Goal: Task Accomplishment & Management: Complete application form

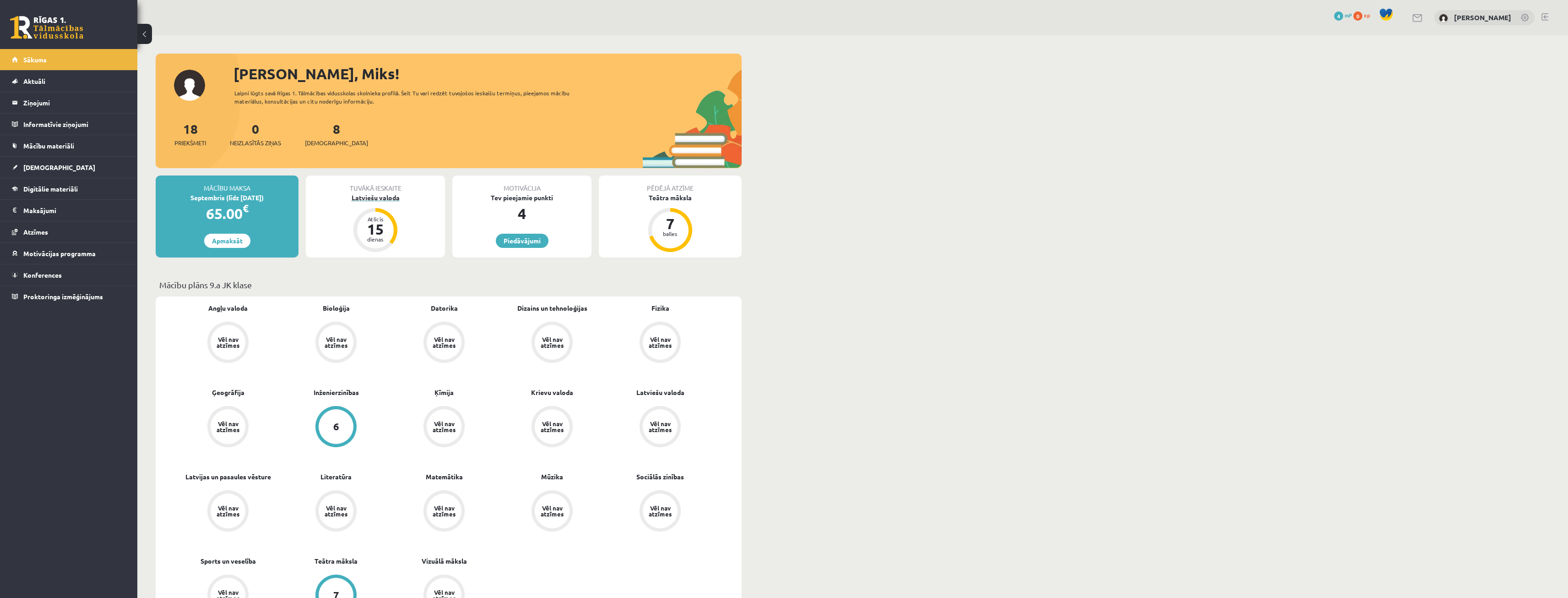
click at [386, 199] on div "Latviešu valoda" at bounding box center [375, 198] width 139 height 10
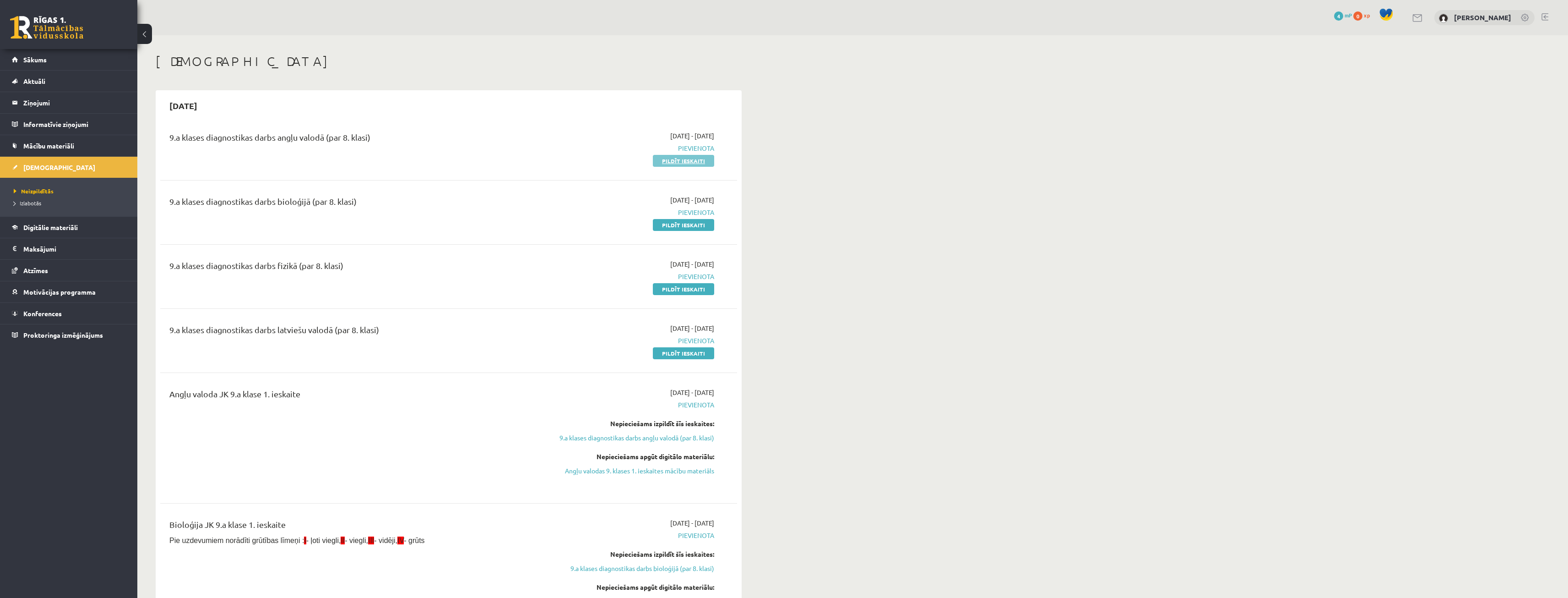
click at [687, 165] on link "Pildīt ieskaiti" at bounding box center [683, 160] width 61 height 12
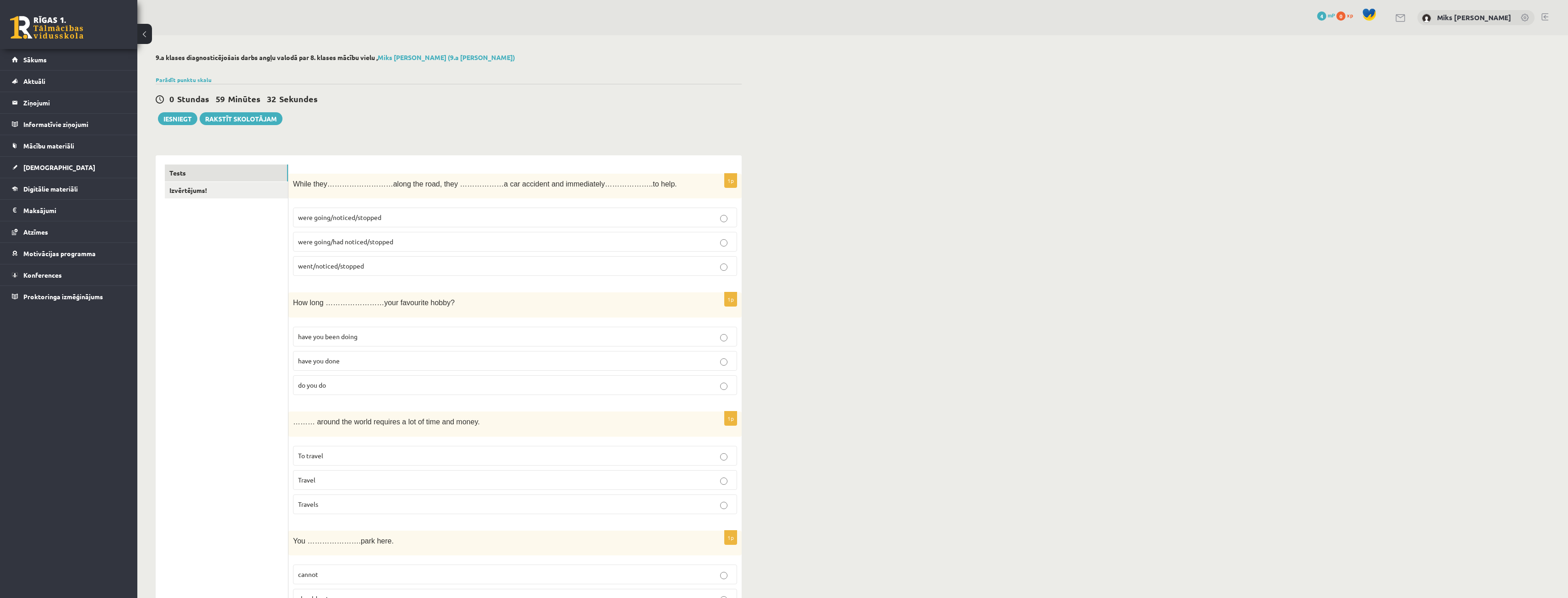
click at [413, 238] on p "were going/had noticed/stopped" at bounding box center [515, 241] width 434 height 10
click at [383, 335] on p "have you been doing" at bounding box center [515, 336] width 434 height 10
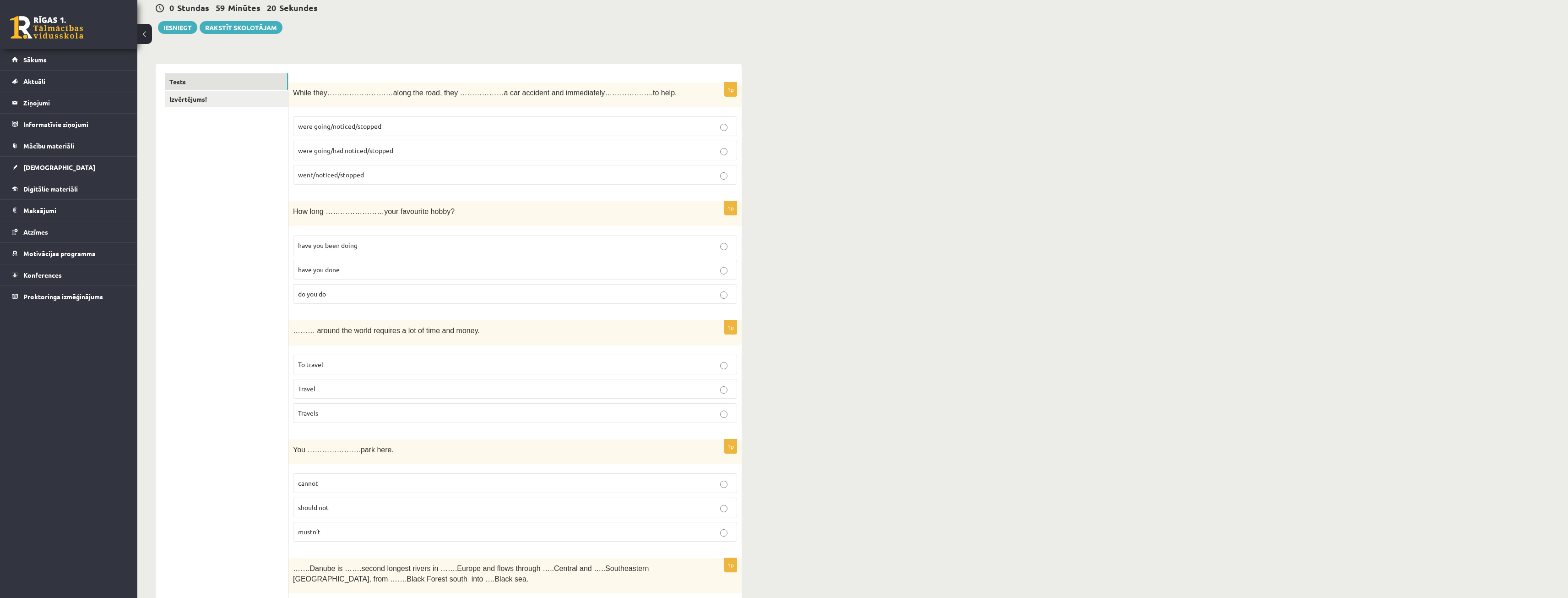
scroll to position [92, 0]
click at [337, 418] on p "Travels" at bounding box center [515, 412] width 434 height 10
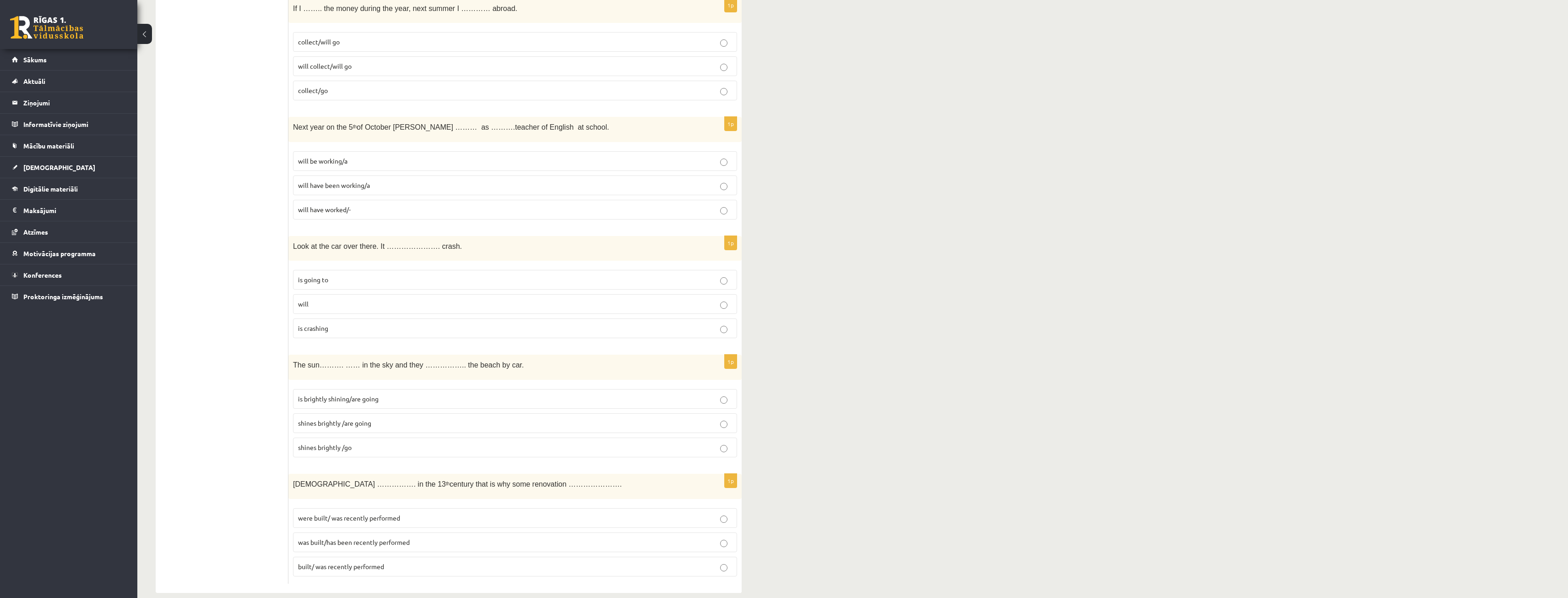
scroll to position [3050, 0]
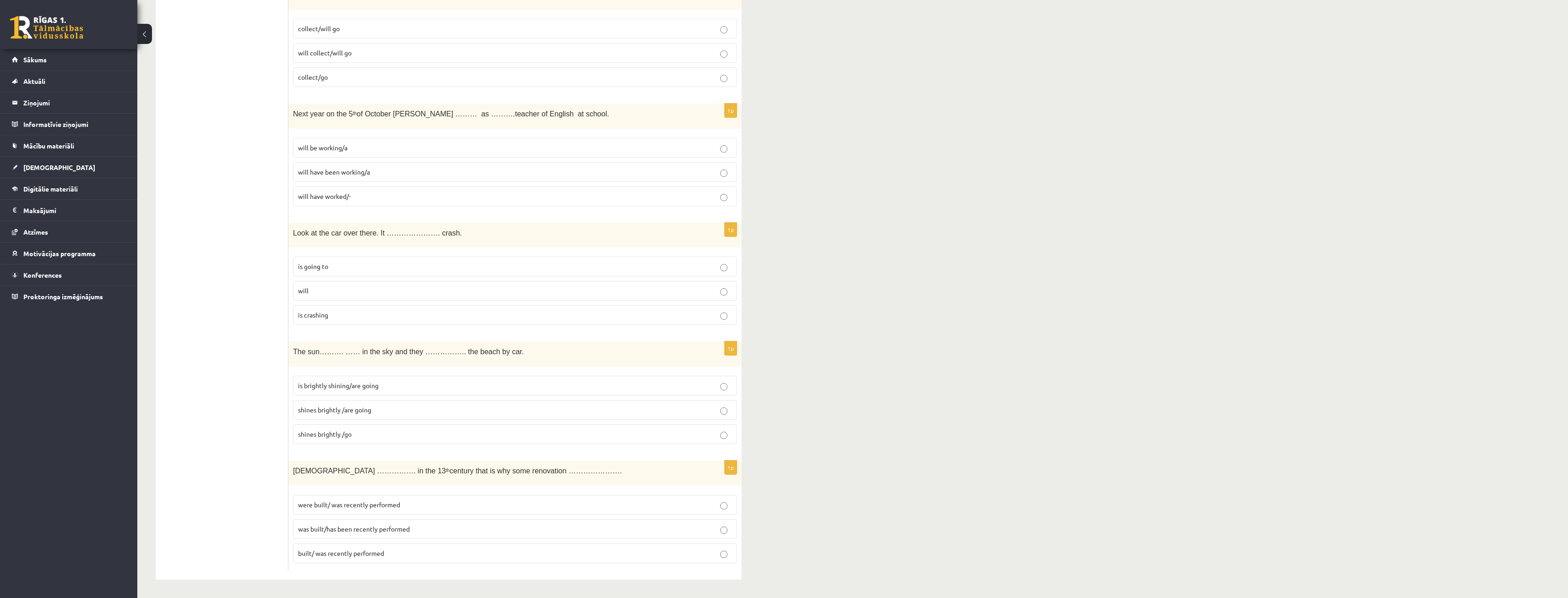
click at [379, 533] on p "was built/has been recently performed" at bounding box center [515, 529] width 434 height 10
click at [401, 388] on p "is brightly shining/are going" at bounding box center [515, 385] width 434 height 10
click at [355, 269] on p "is going to" at bounding box center [515, 266] width 434 height 10
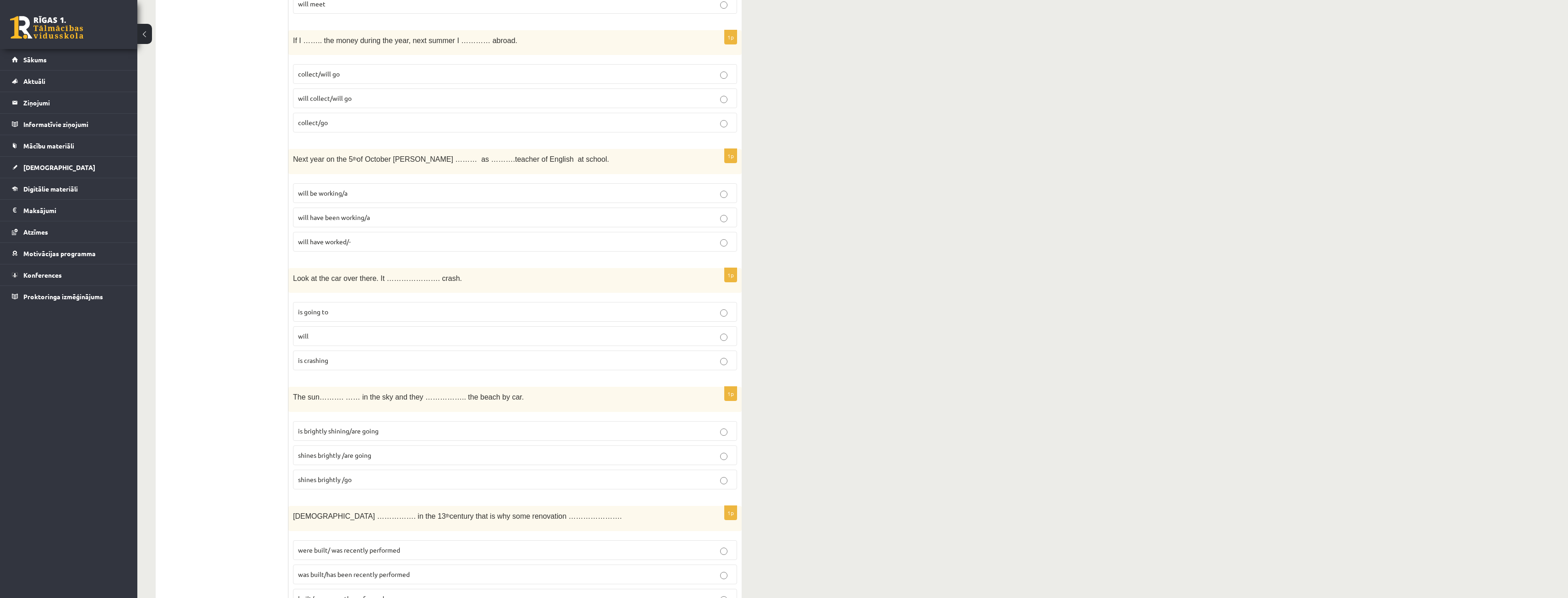
click at [347, 188] on p "will be working/a" at bounding box center [515, 193] width 434 height 10
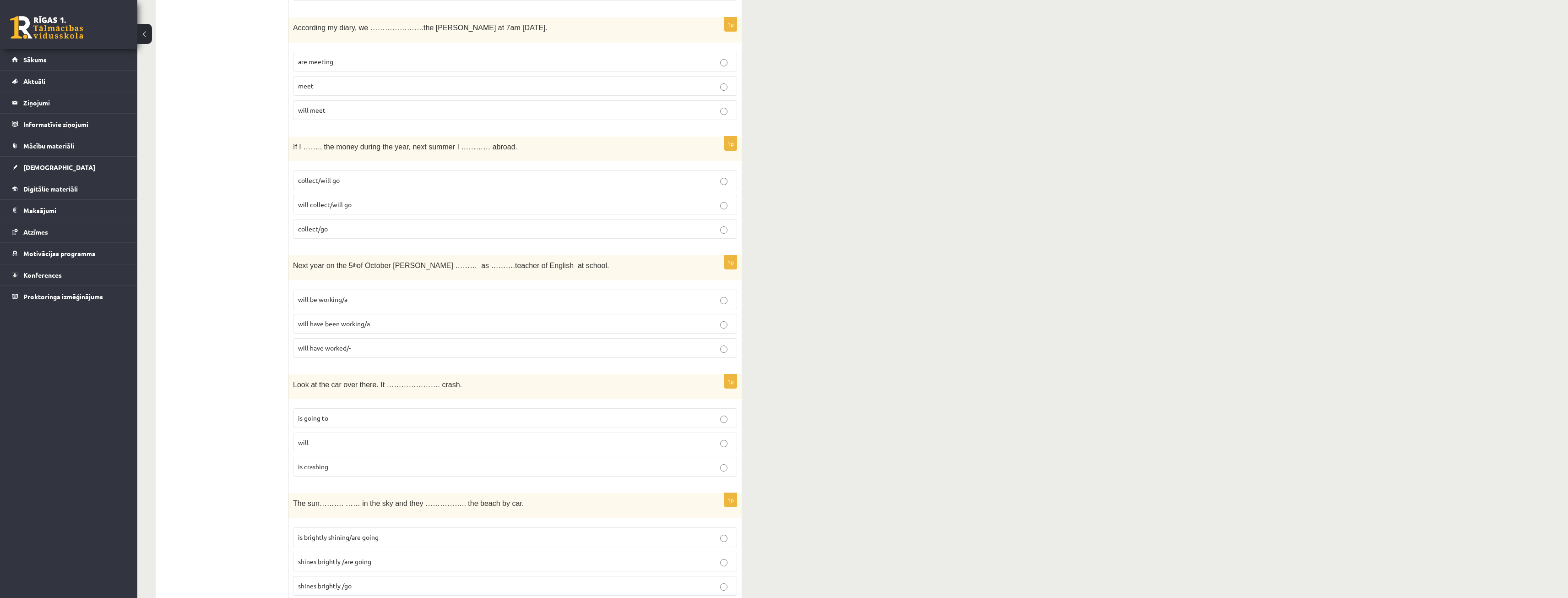
scroll to position [2866, 0]
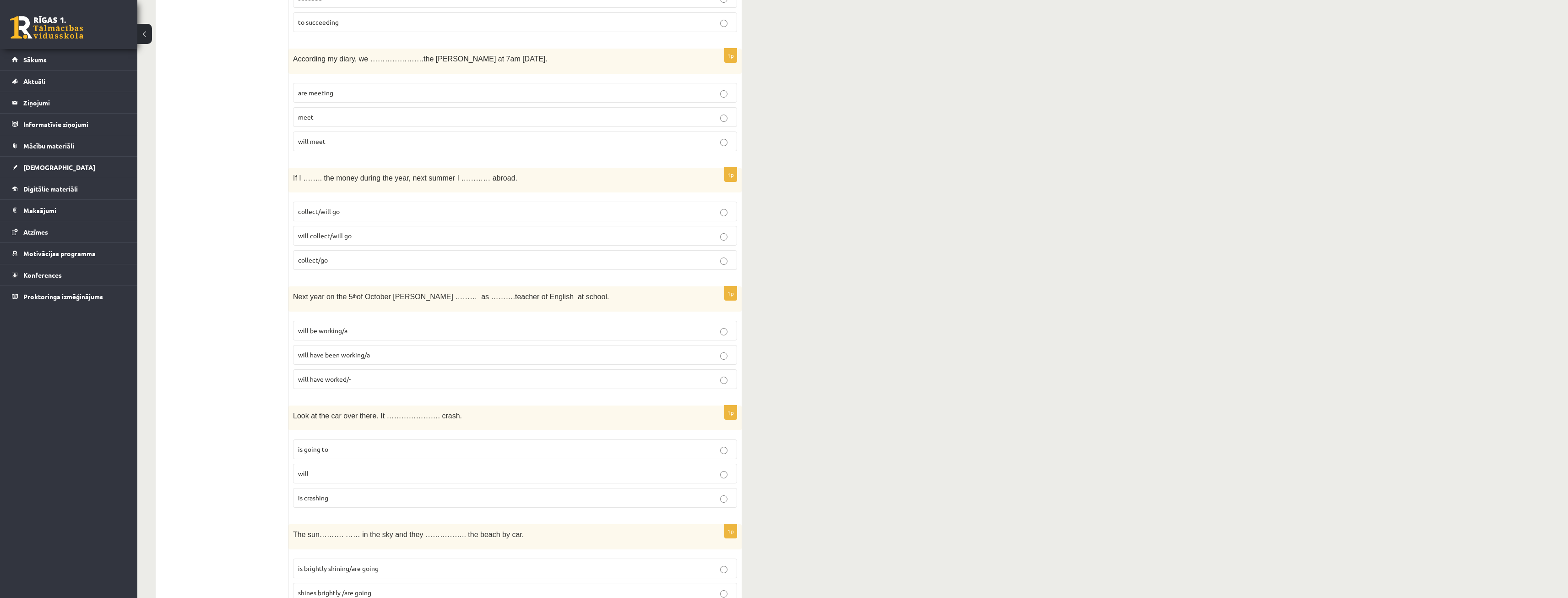
click at [342, 216] on p "collect/will go" at bounding box center [515, 211] width 434 height 10
click at [384, 360] on label "will have been working/a" at bounding box center [515, 355] width 444 height 20
click at [373, 331] on p "will be working/a" at bounding box center [515, 330] width 434 height 10
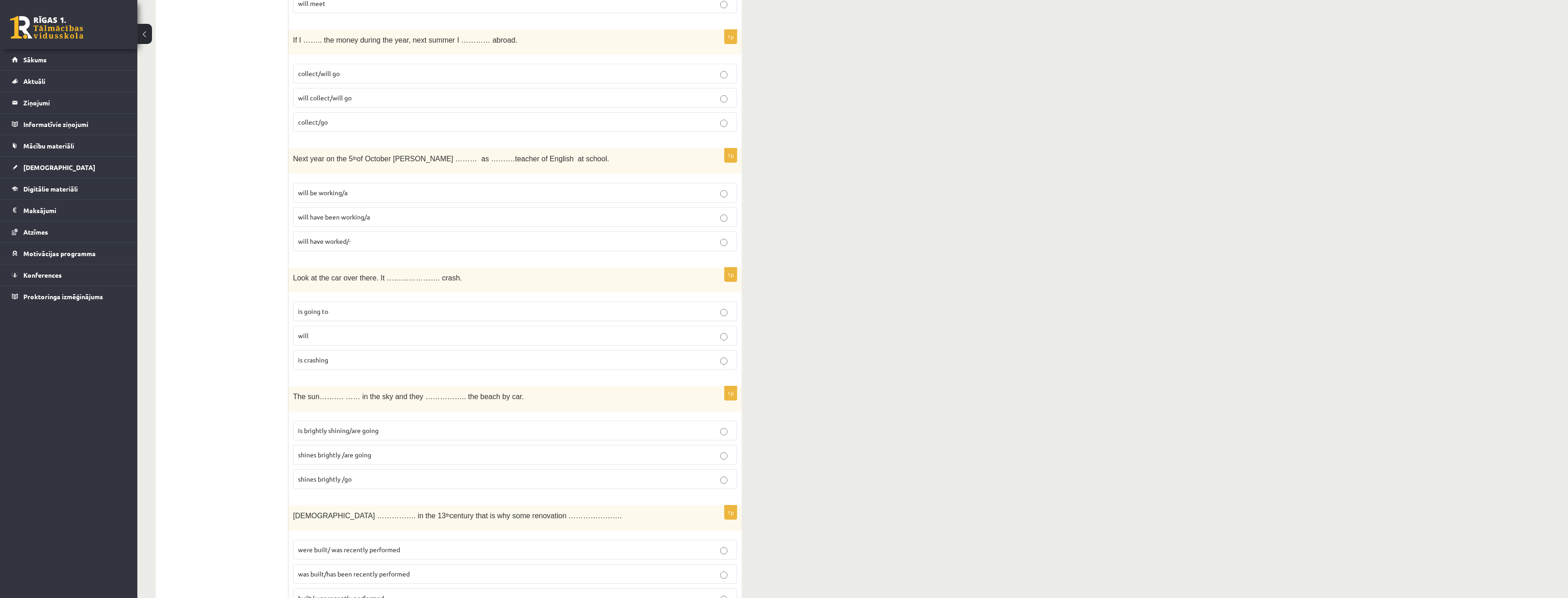
scroll to position [3050, 0]
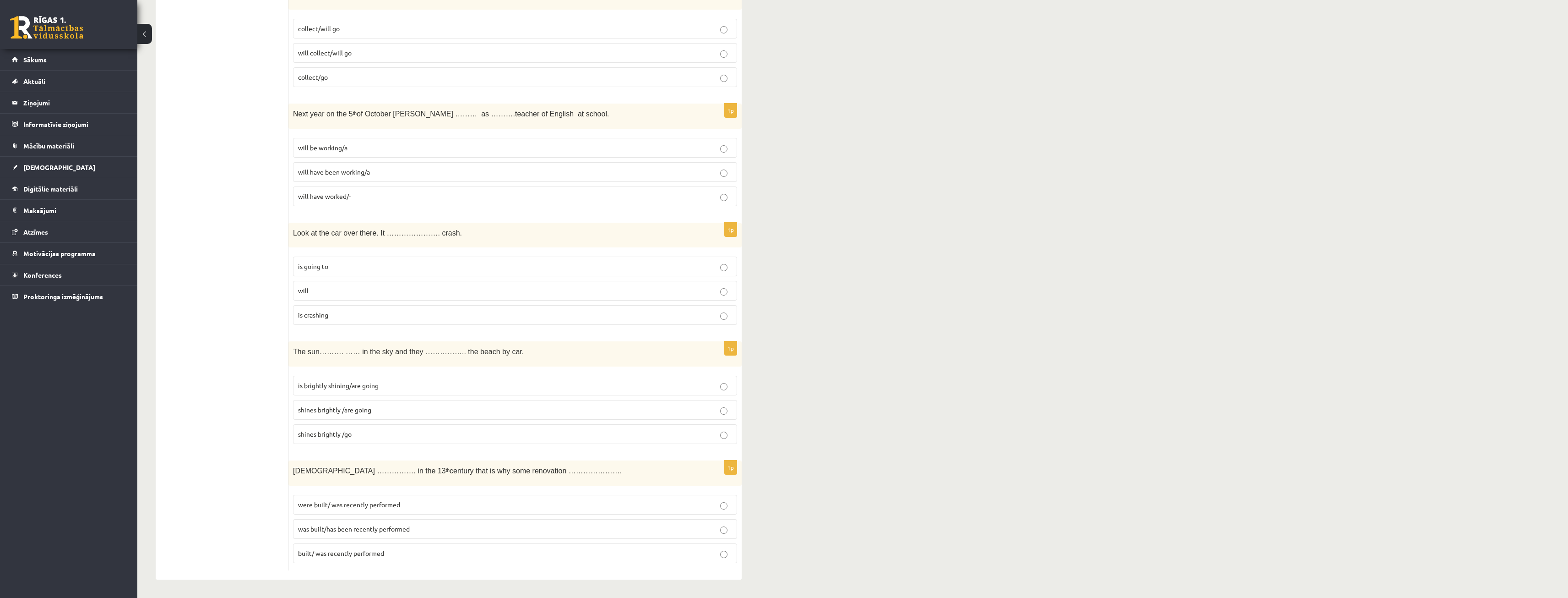
click at [718, 434] on p "shines brightly /go" at bounding box center [515, 434] width 434 height 10
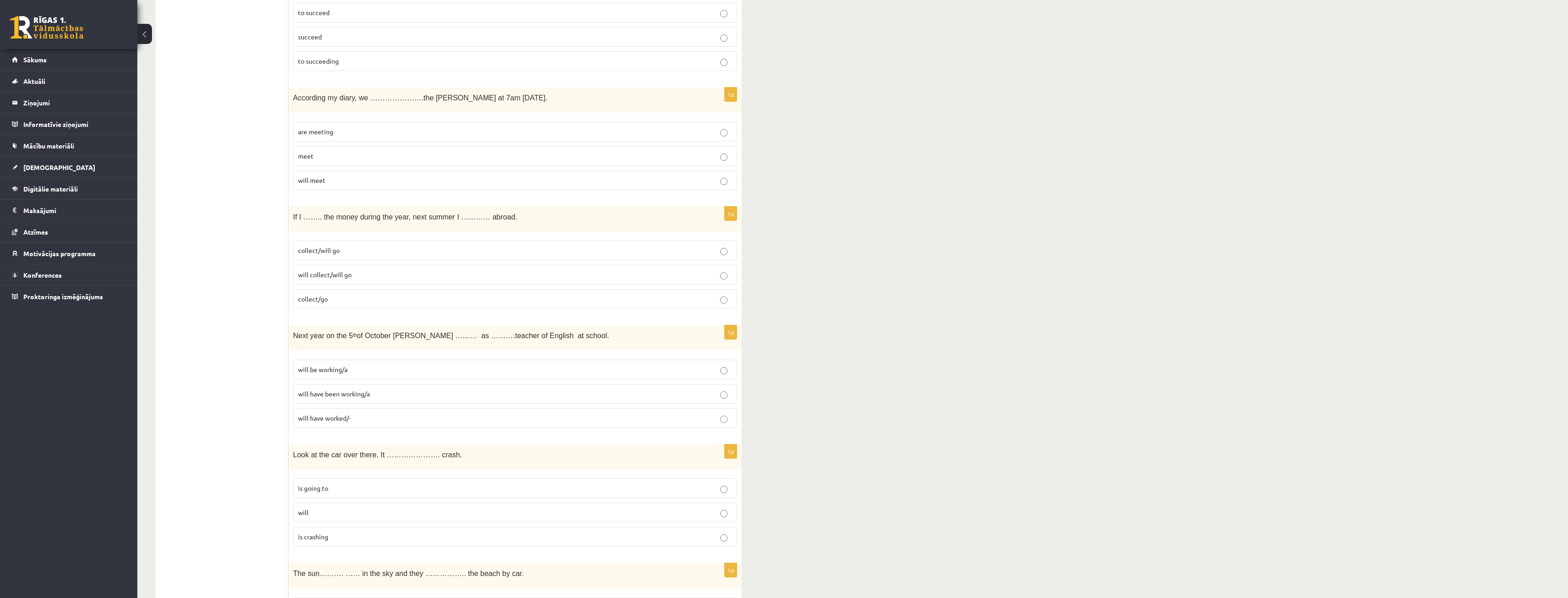
scroll to position [2821, 0]
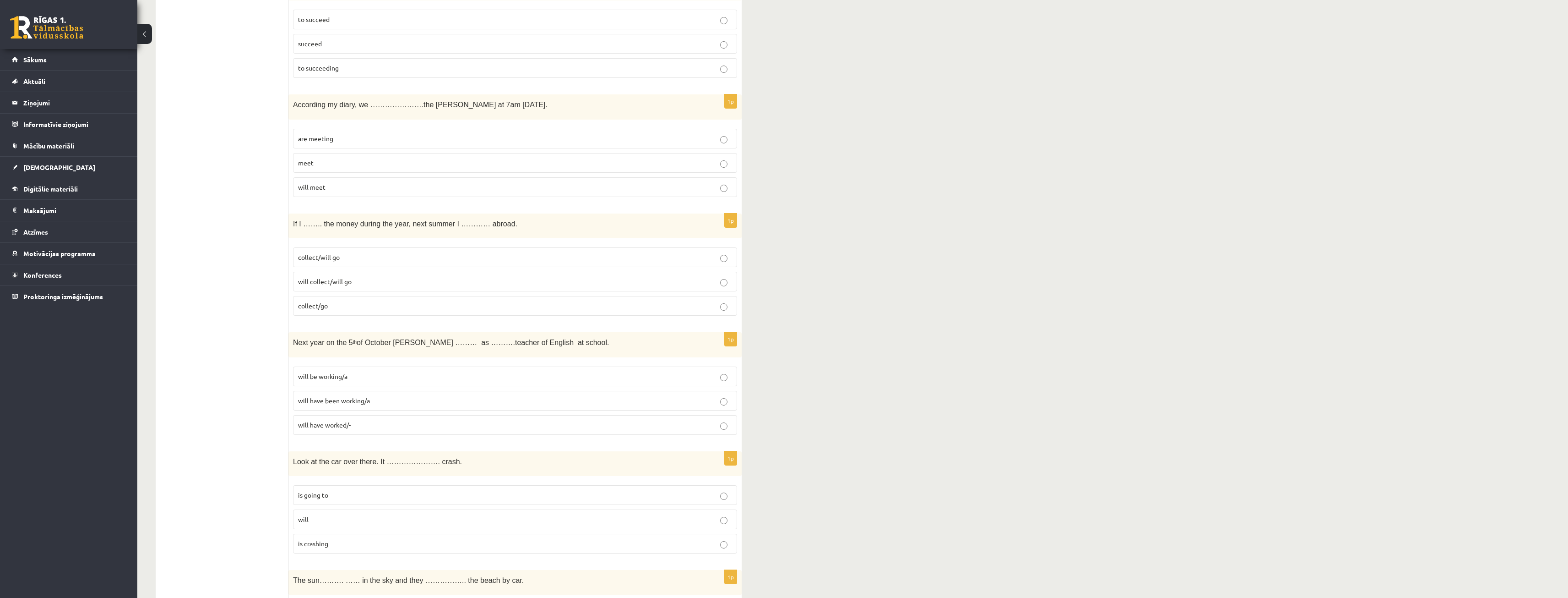
click at [339, 144] on p "are meeting" at bounding box center [515, 138] width 434 height 10
click at [339, 186] on p "will meet" at bounding box center [515, 187] width 434 height 10
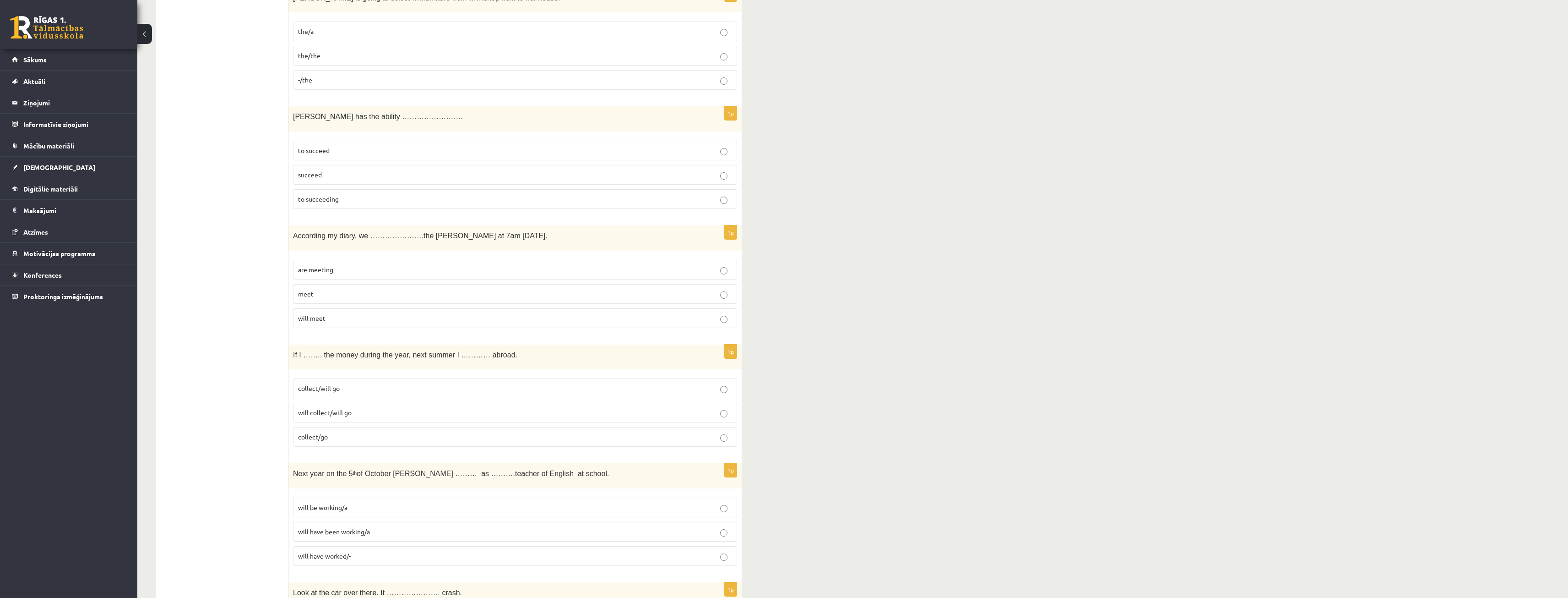
scroll to position [2683, 0]
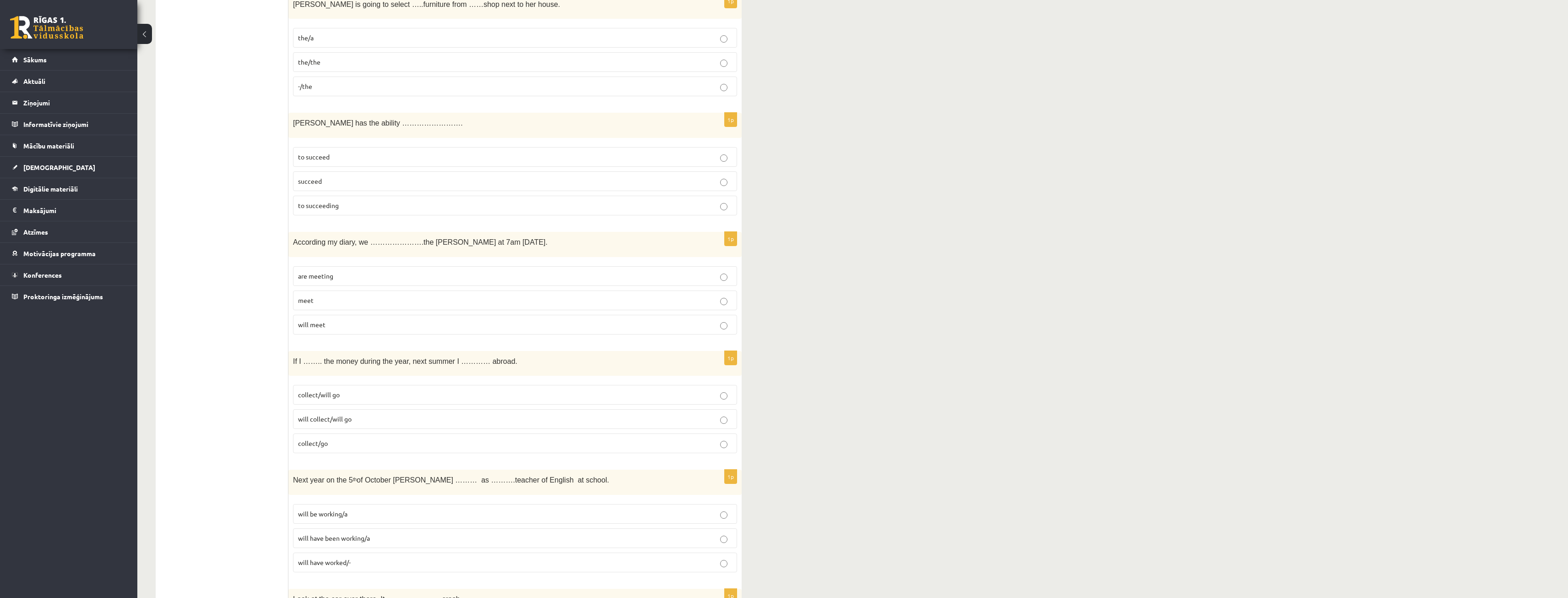
click at [339, 155] on p "to succeed" at bounding box center [515, 157] width 434 height 10
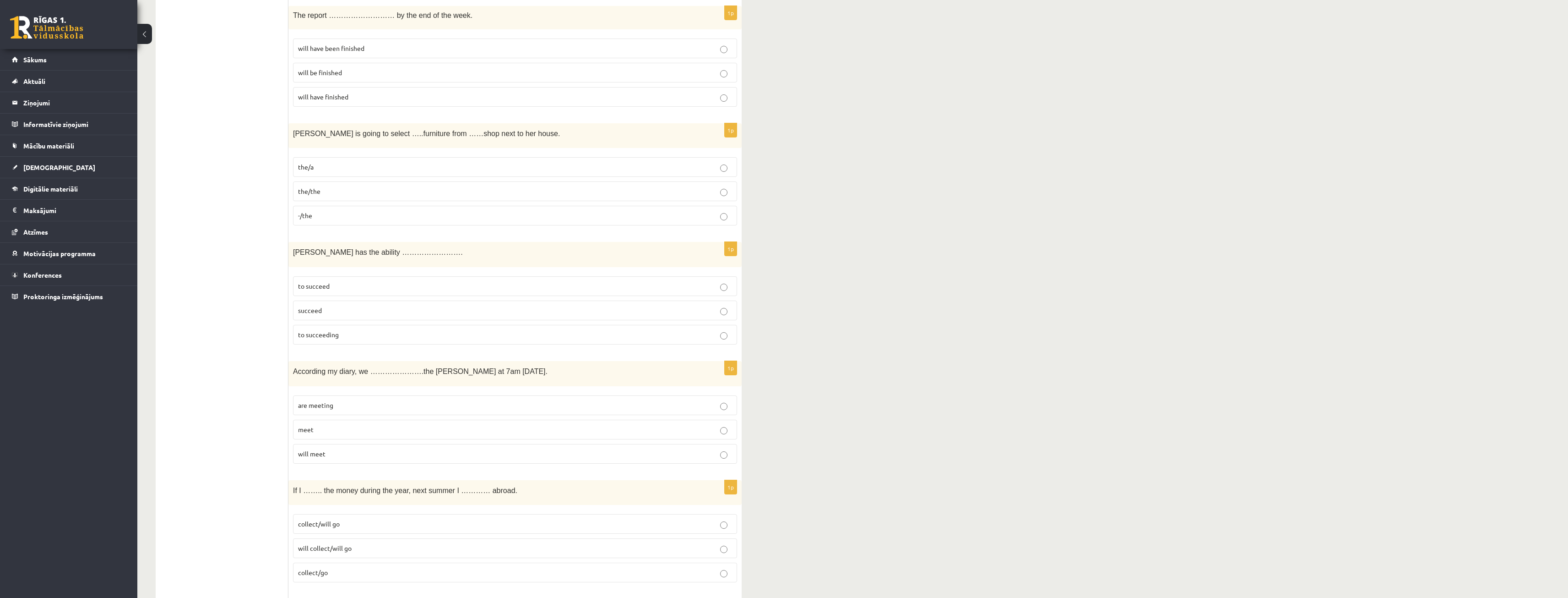
scroll to position [2546, 0]
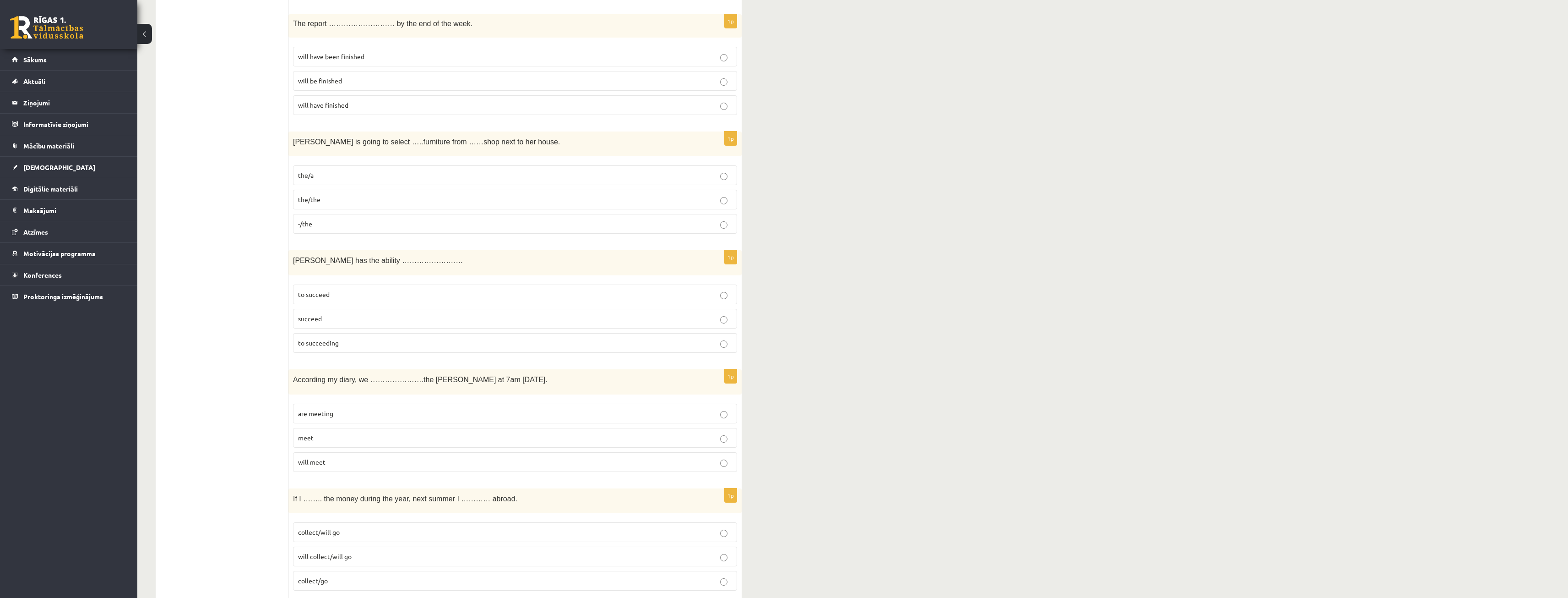
click at [323, 194] on label "the/the" at bounding box center [515, 199] width 444 height 20
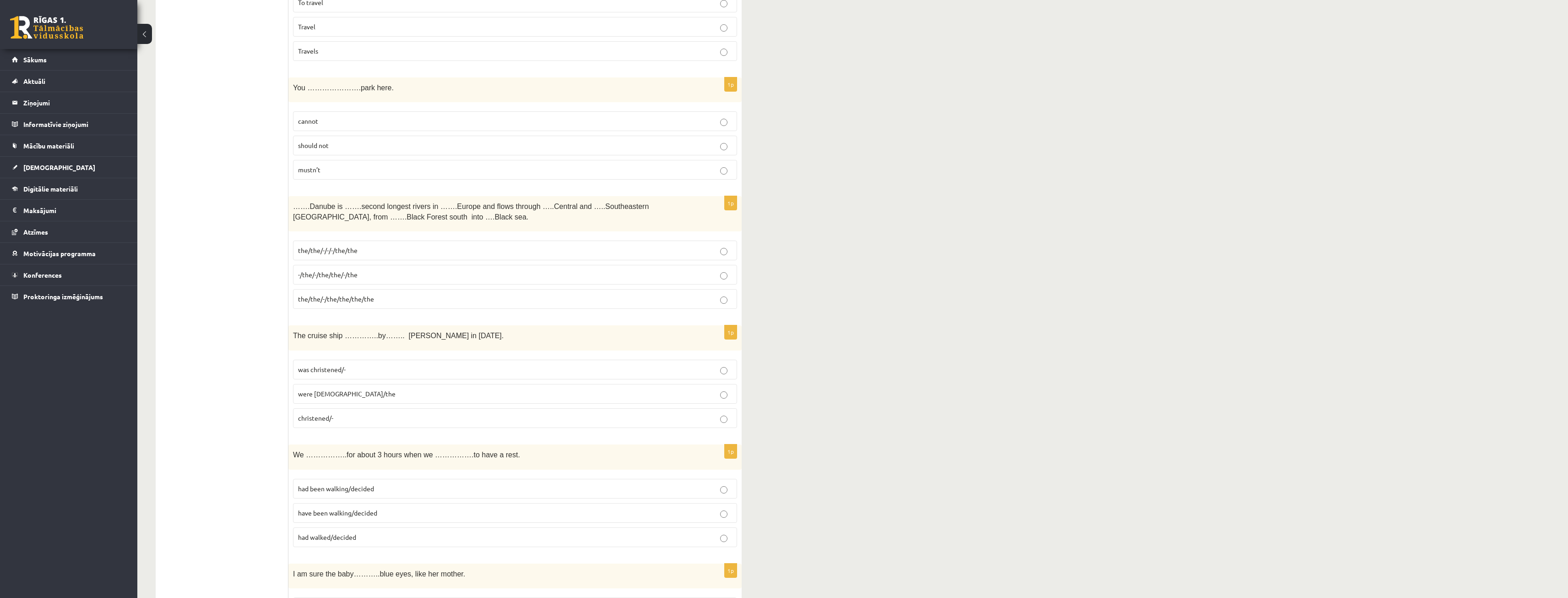
scroll to position [458, 0]
click at [359, 291] on span "the/the/-/the/the/the/the" at bounding box center [337, 293] width 76 height 8
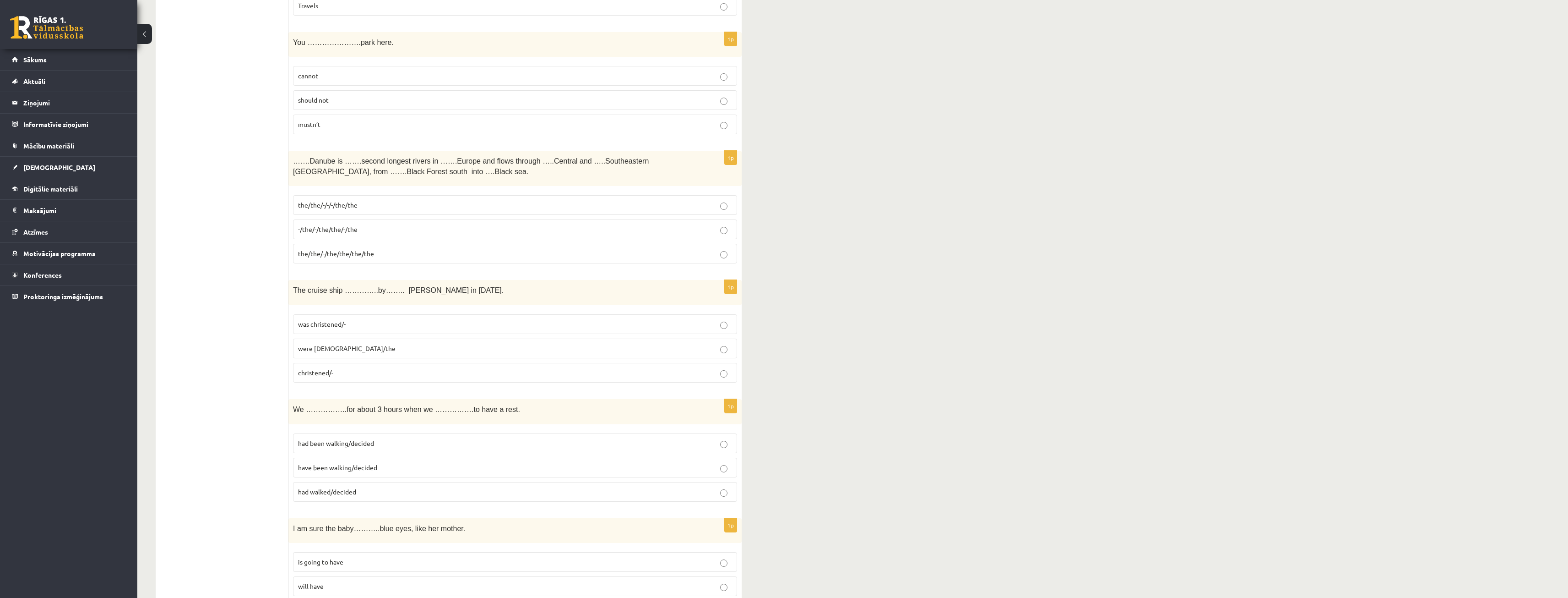
scroll to position [504, 0]
click at [340, 325] on label "was christened/-" at bounding box center [515, 319] width 444 height 20
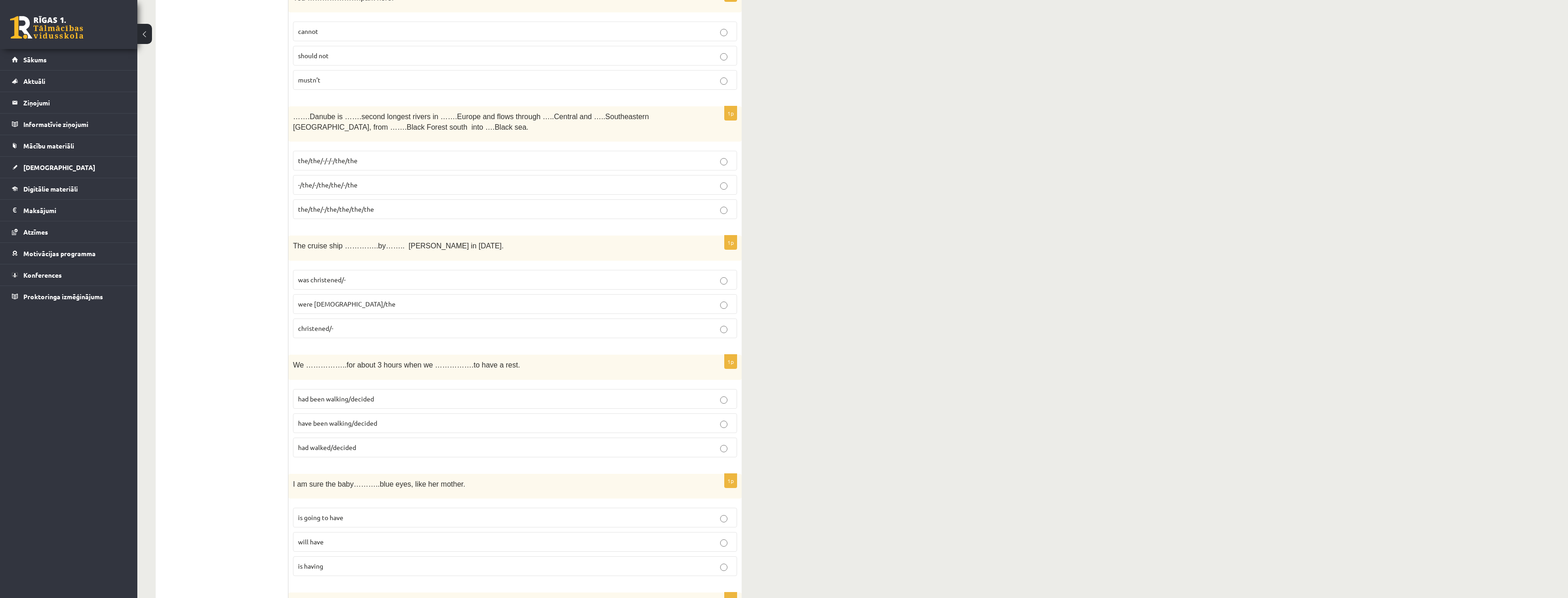
scroll to position [550, 0]
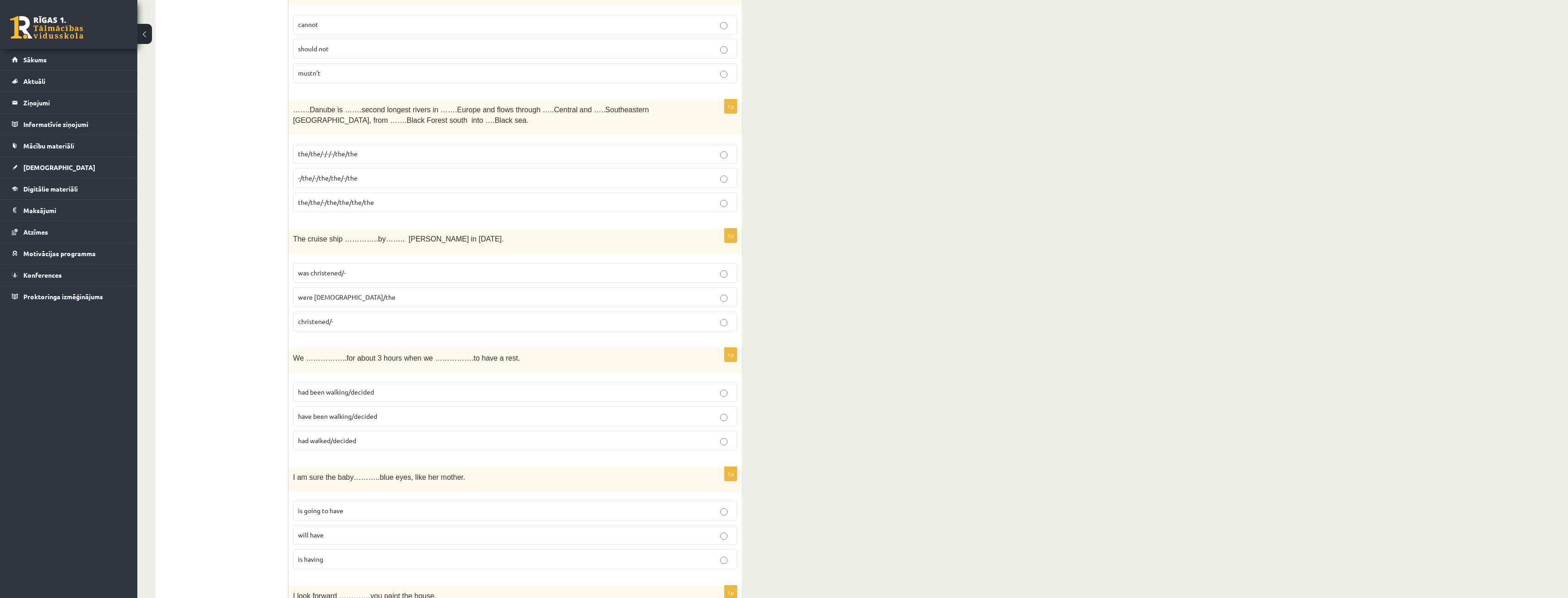
click at [352, 395] on span "had been walking/decided" at bounding box center [337, 391] width 76 height 8
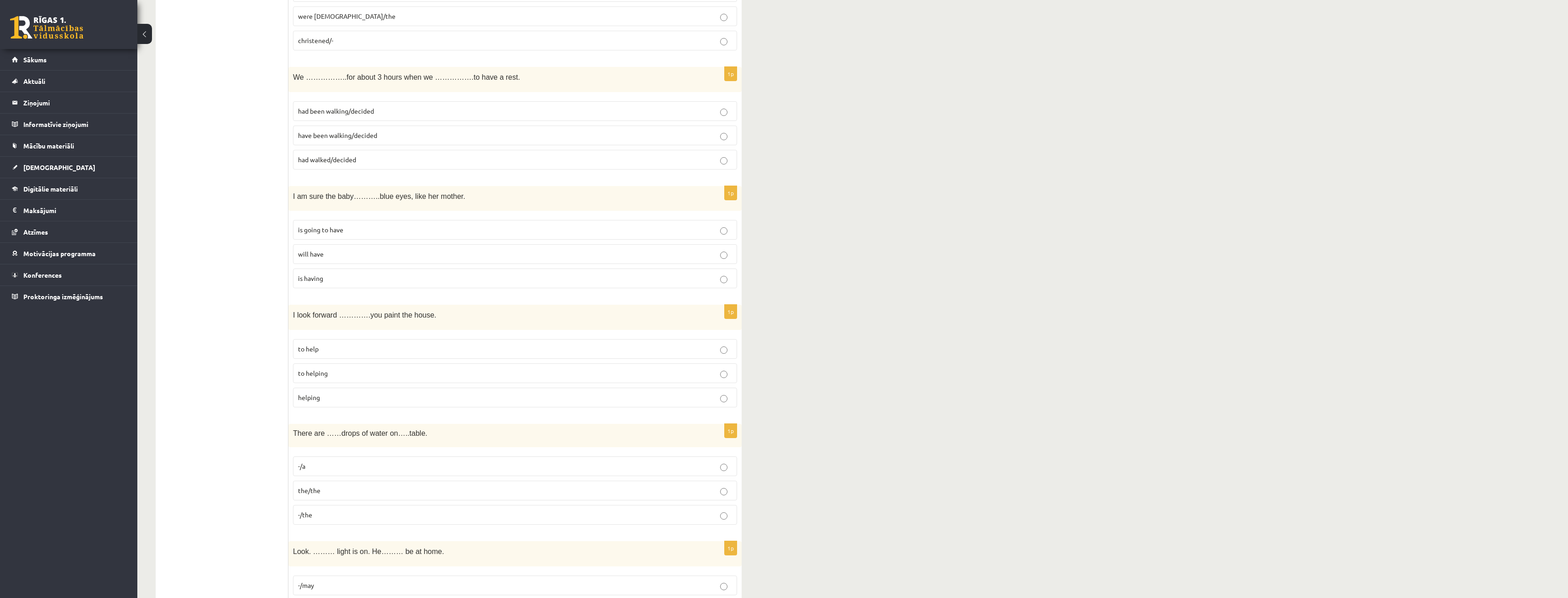
scroll to position [825, 0]
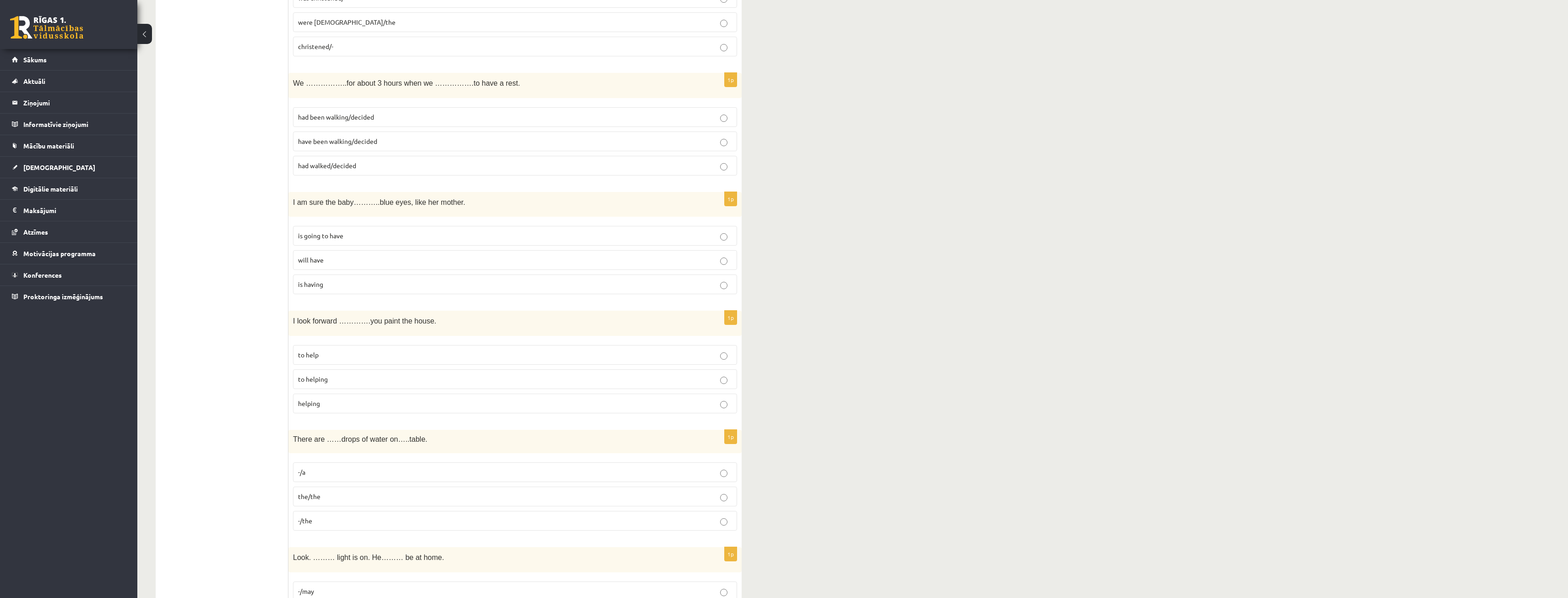
click at [715, 262] on p "will have" at bounding box center [515, 259] width 434 height 10
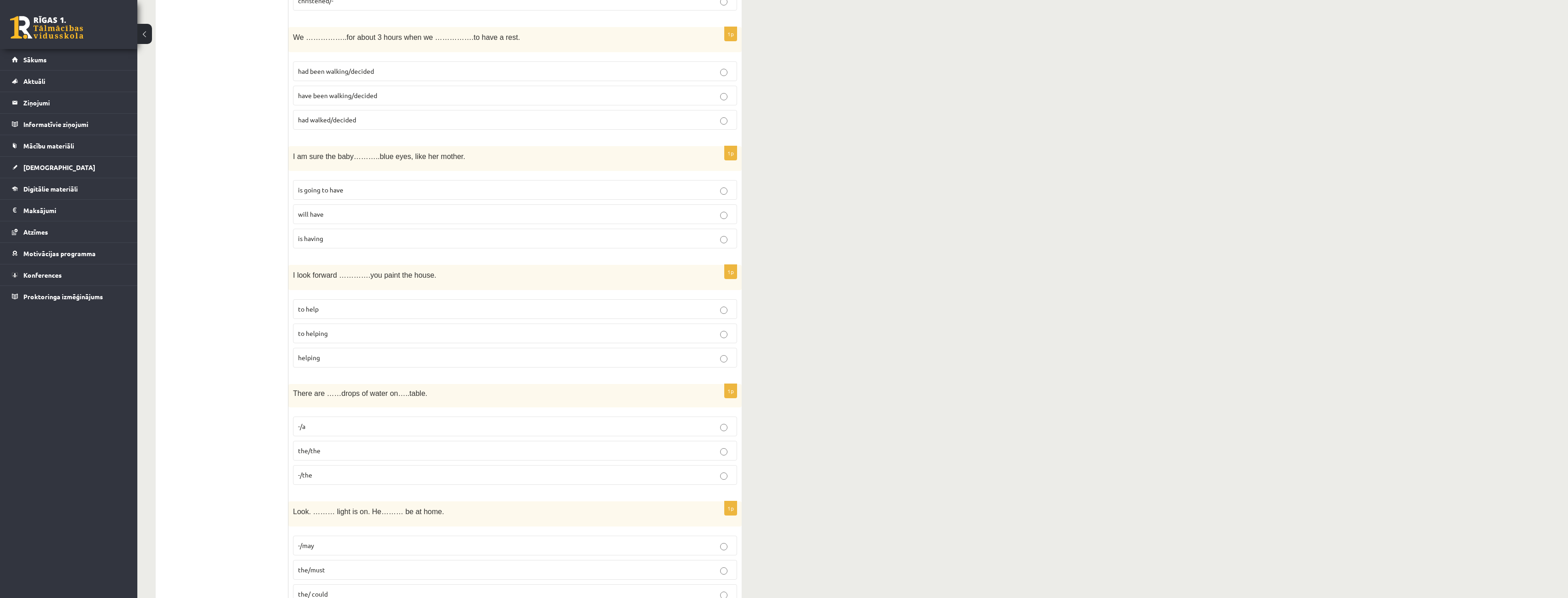
click at [364, 332] on p "to helping" at bounding box center [515, 333] width 434 height 10
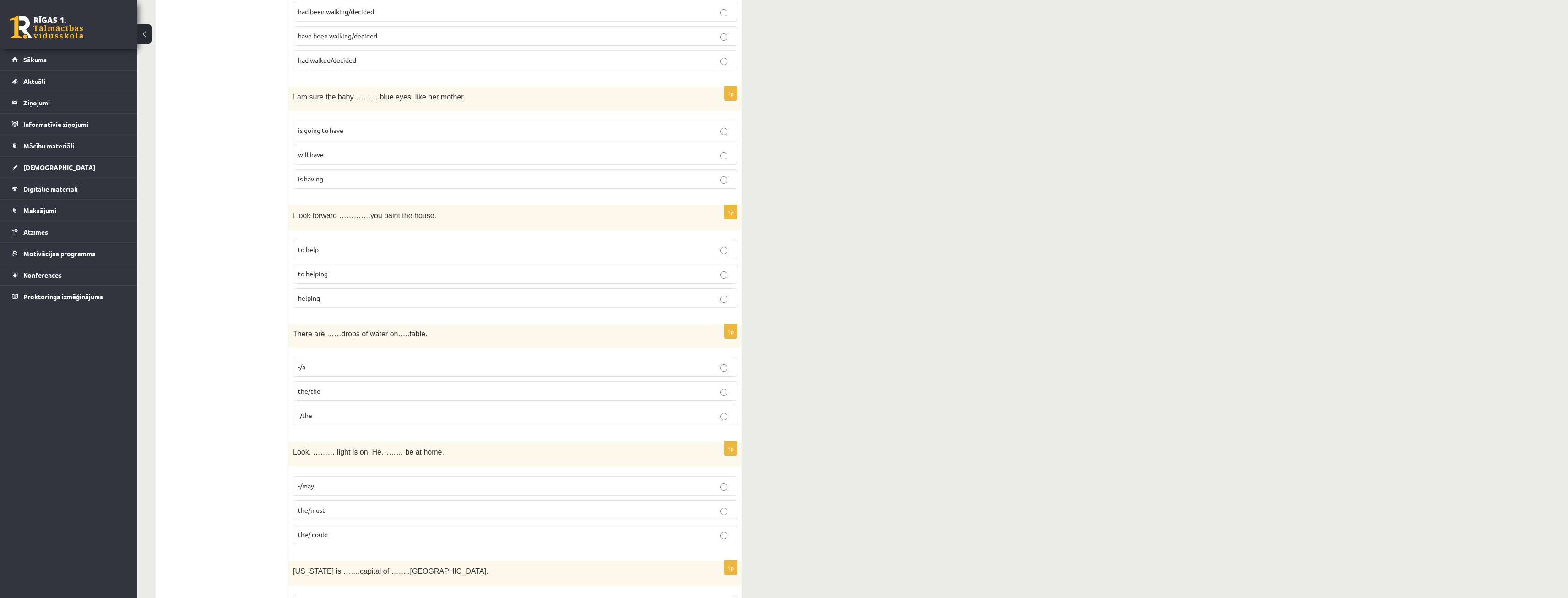
scroll to position [962, 0]
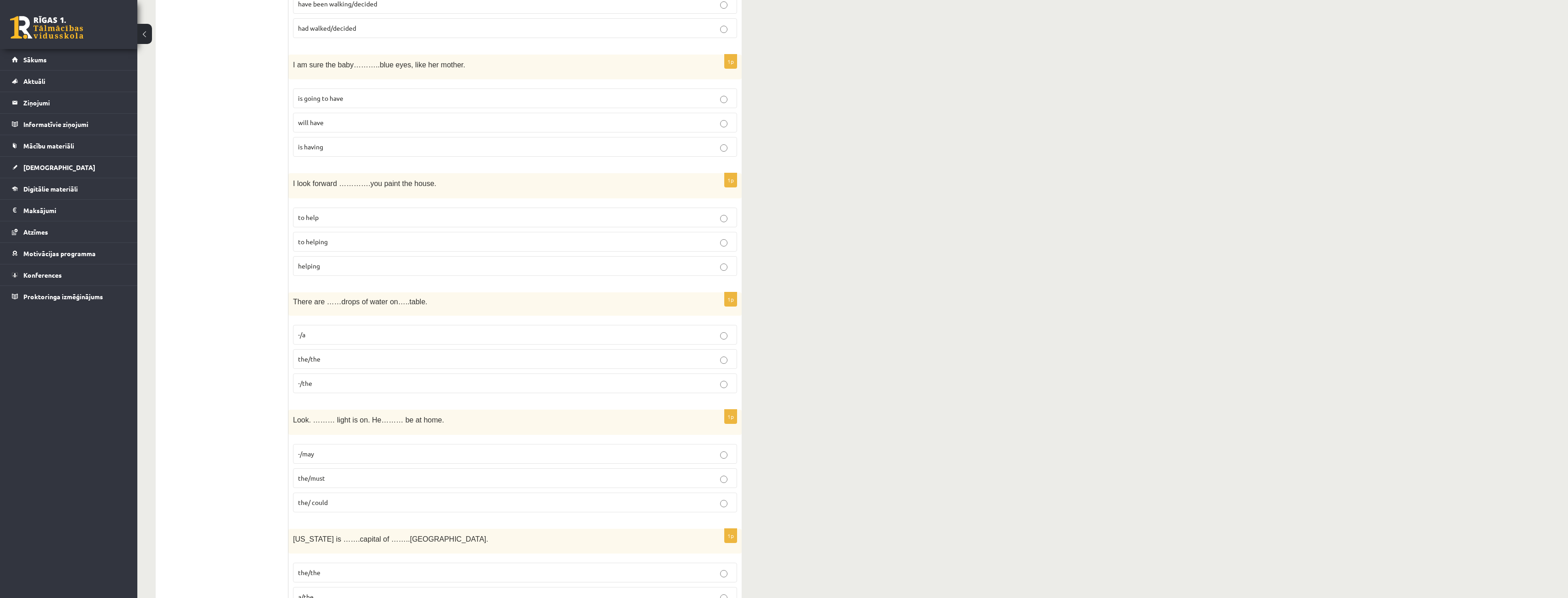
click at [336, 389] on label "-/the" at bounding box center [515, 383] width 444 height 20
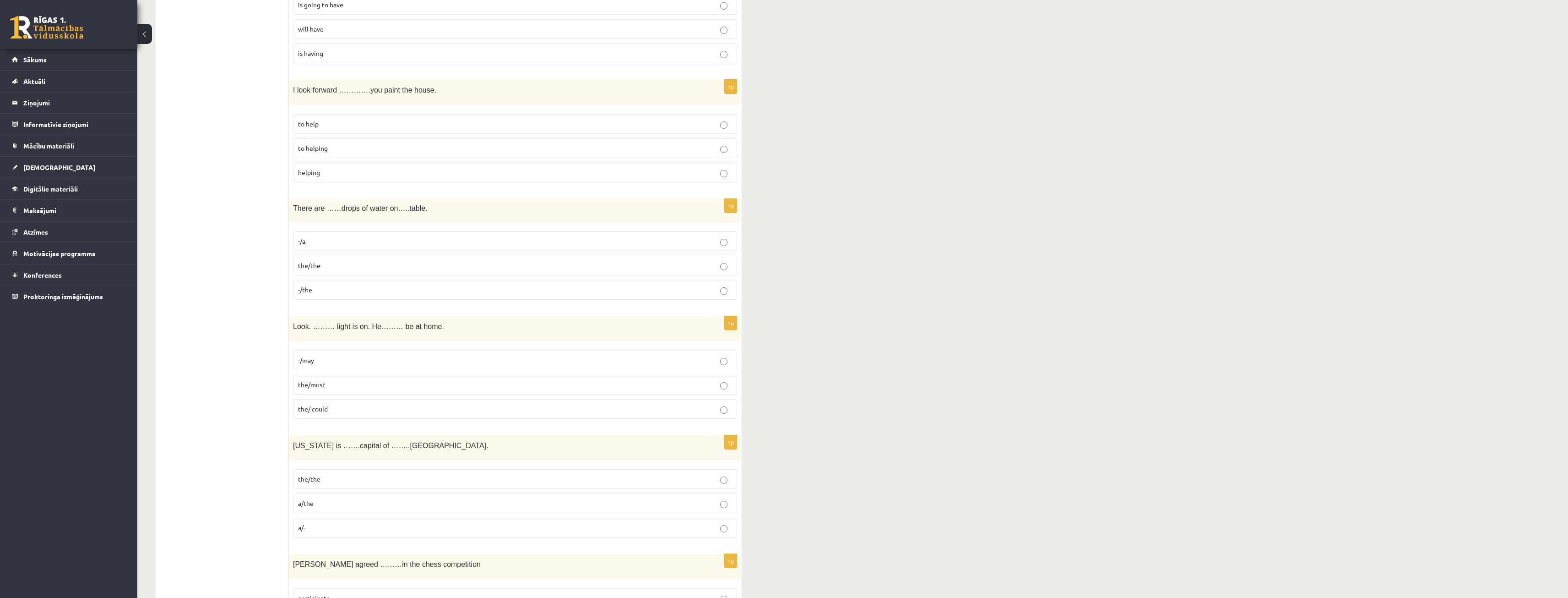
scroll to position [1054, 0]
click at [343, 381] on label "the/must" at bounding box center [515, 387] width 444 height 20
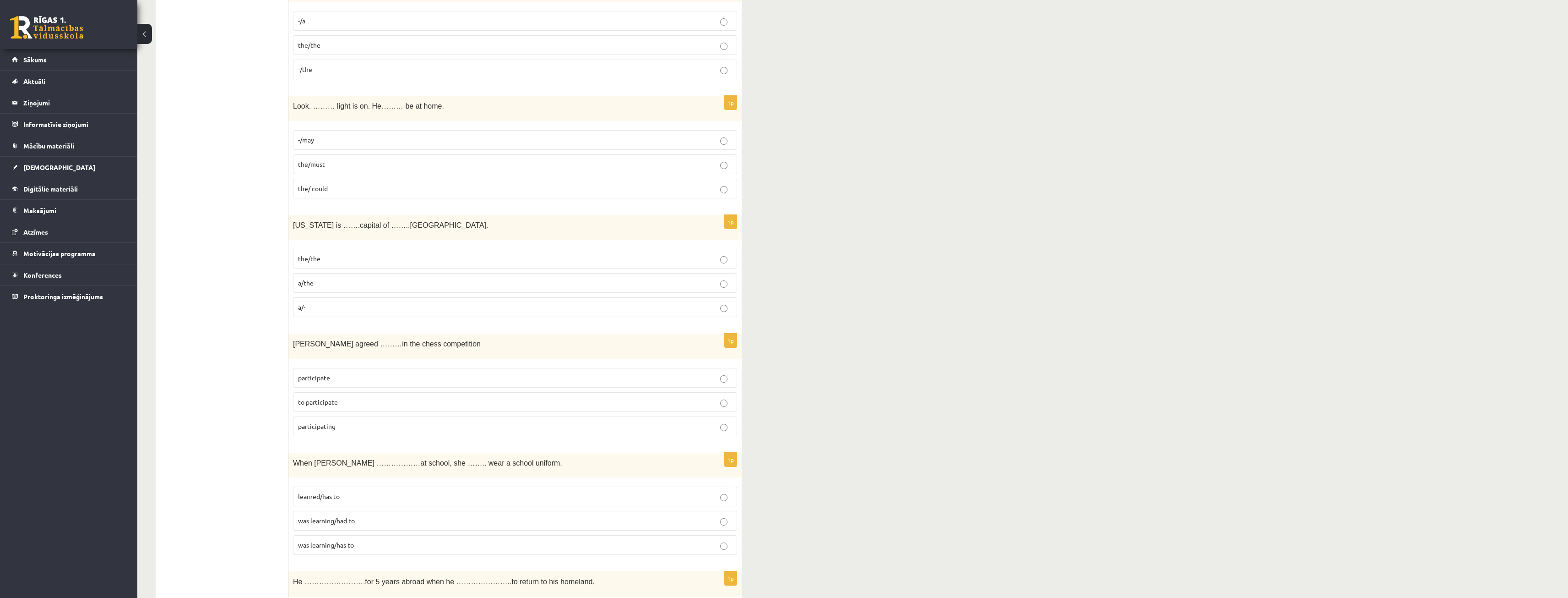
scroll to position [1283, 0]
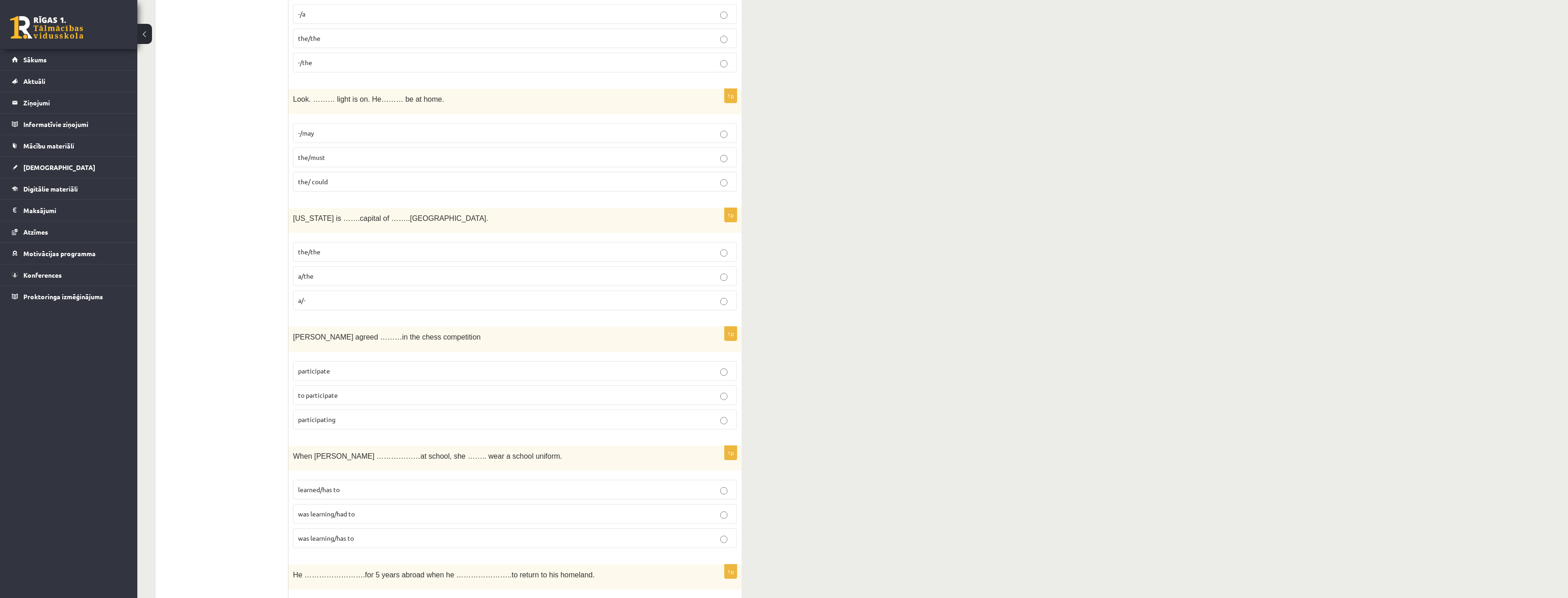
click at [335, 258] on label "the/the" at bounding box center [515, 252] width 444 height 20
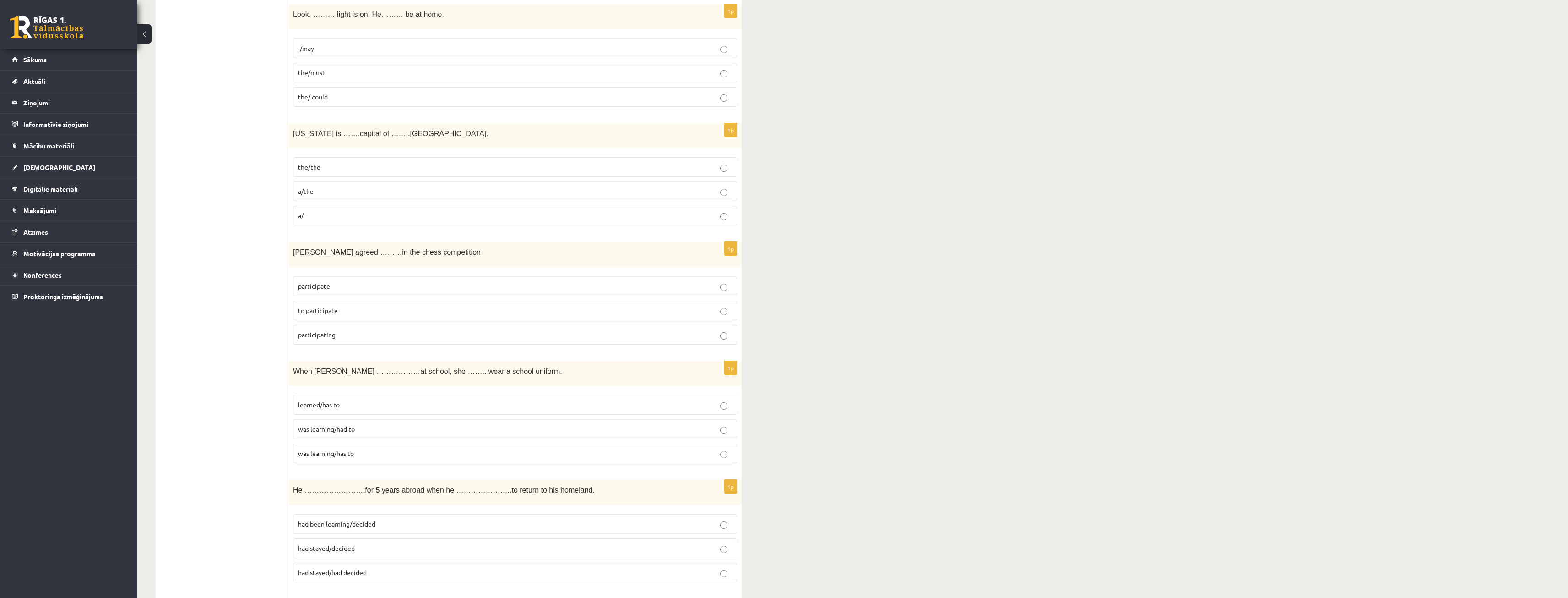
scroll to position [1374, 0]
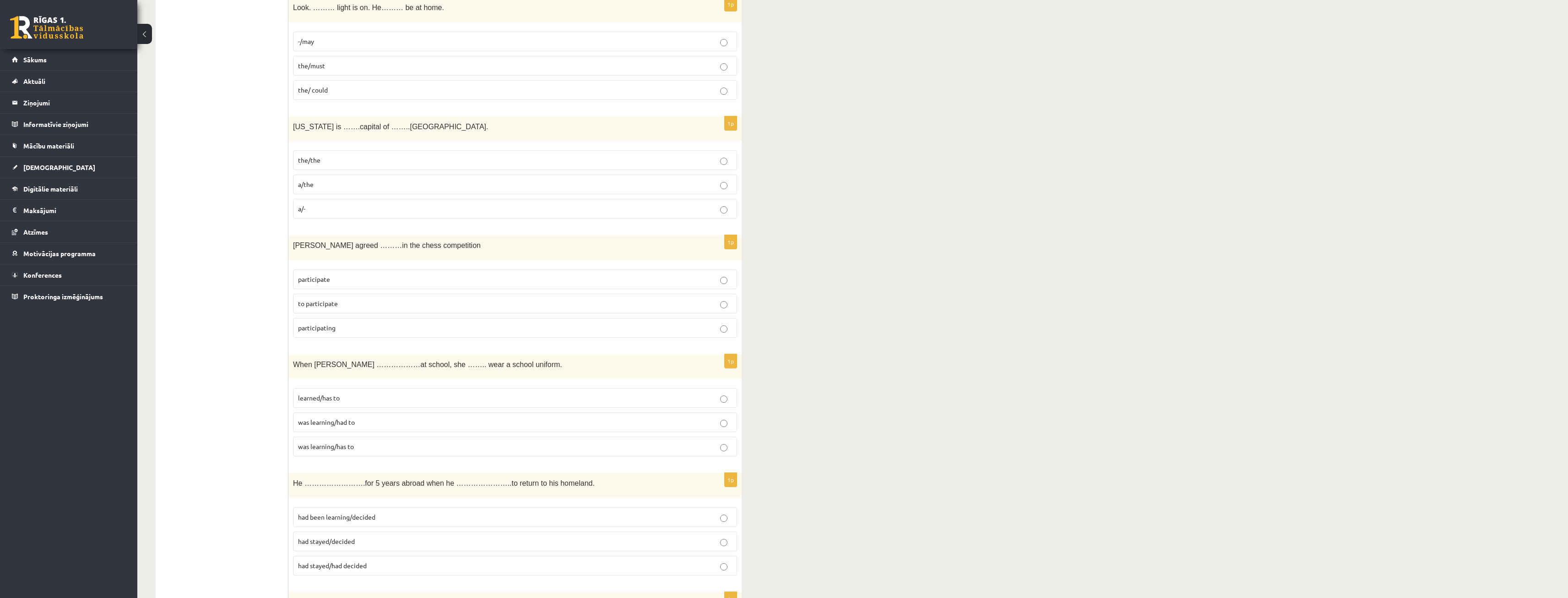
click at [358, 307] on p "to participate" at bounding box center [515, 303] width 434 height 10
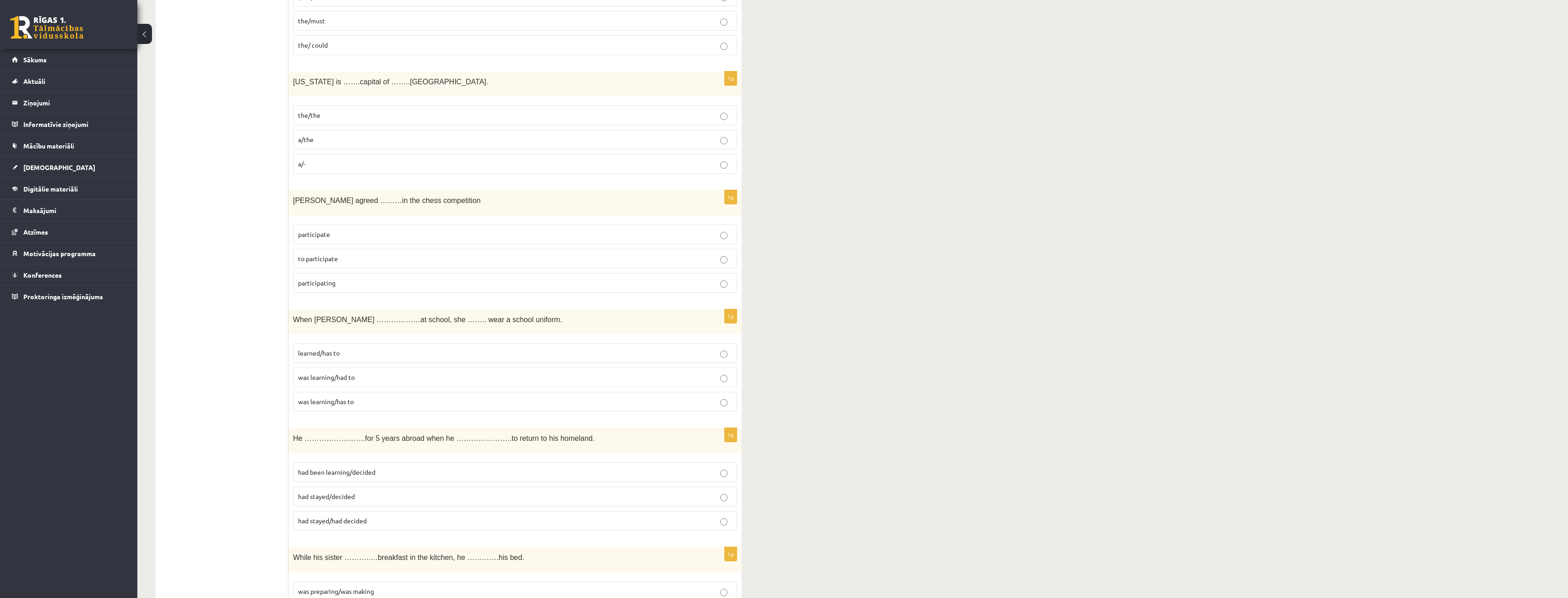
scroll to position [1421, 0]
click at [359, 382] on label "was learning/had to" at bounding box center [515, 377] width 444 height 20
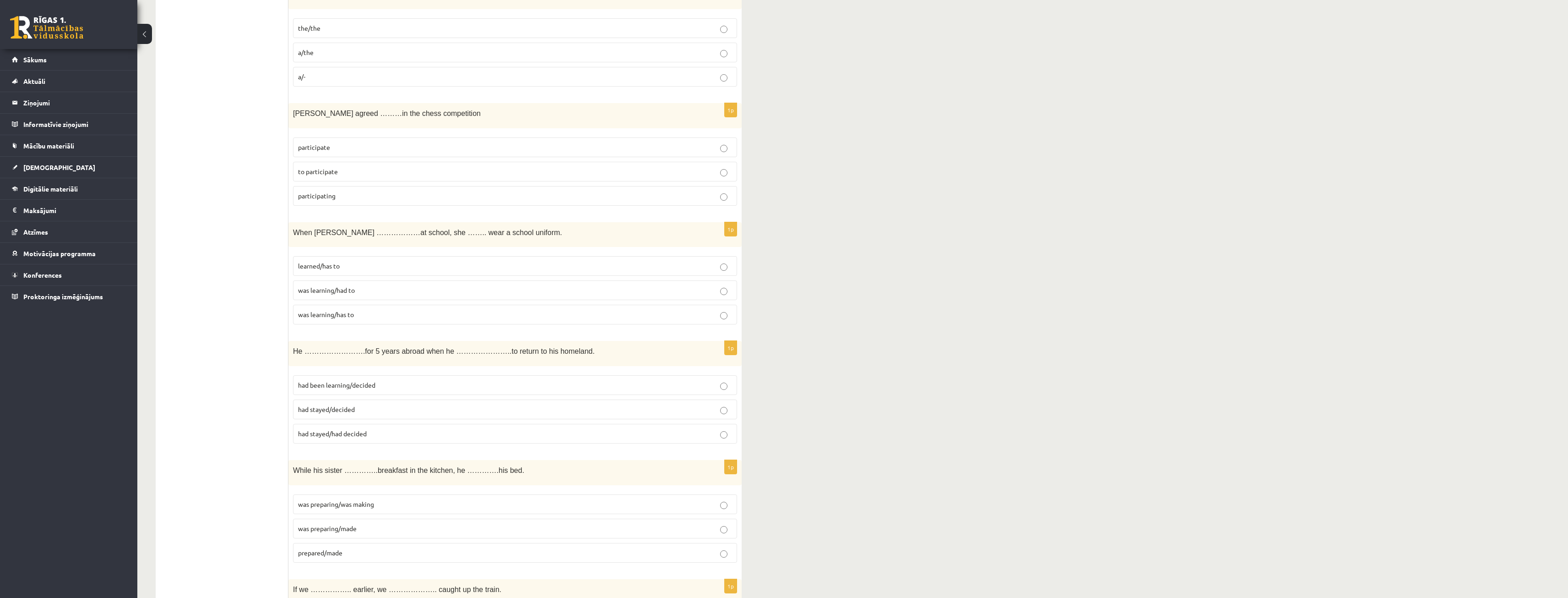
scroll to position [1512, 0]
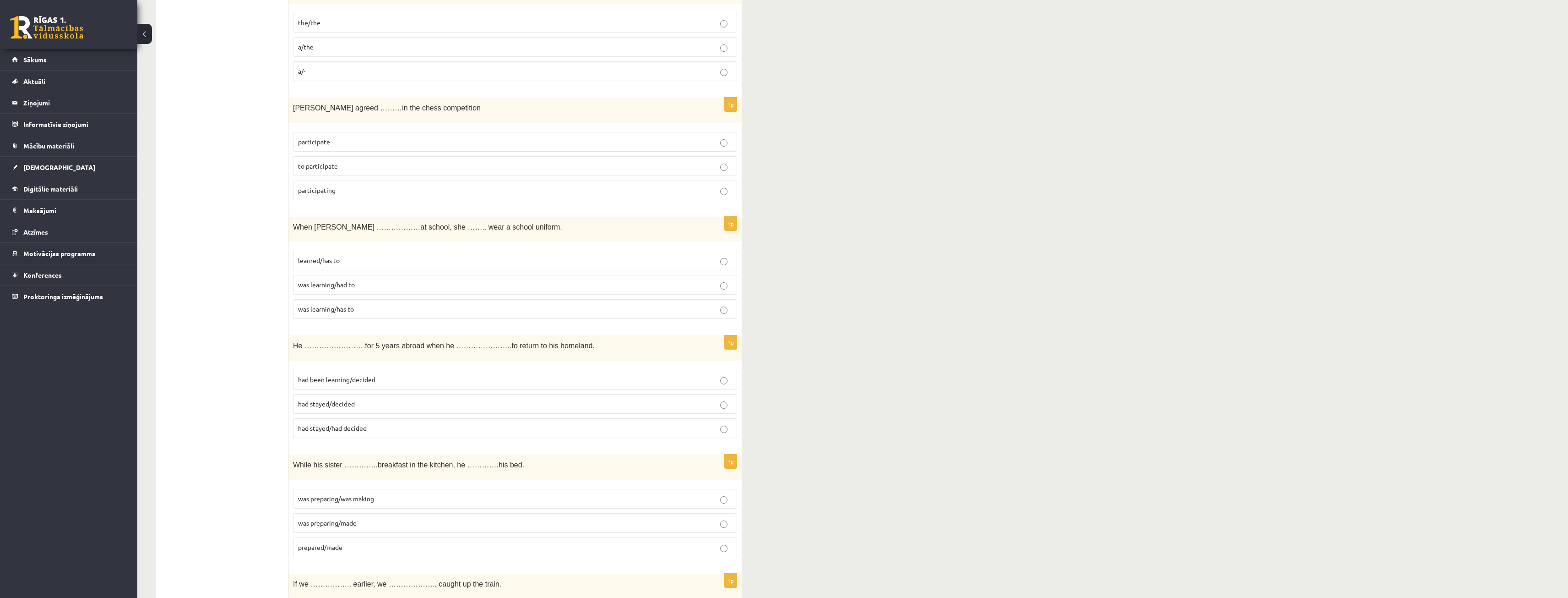
click at [377, 384] on p "had been learning/decided" at bounding box center [515, 380] width 434 height 10
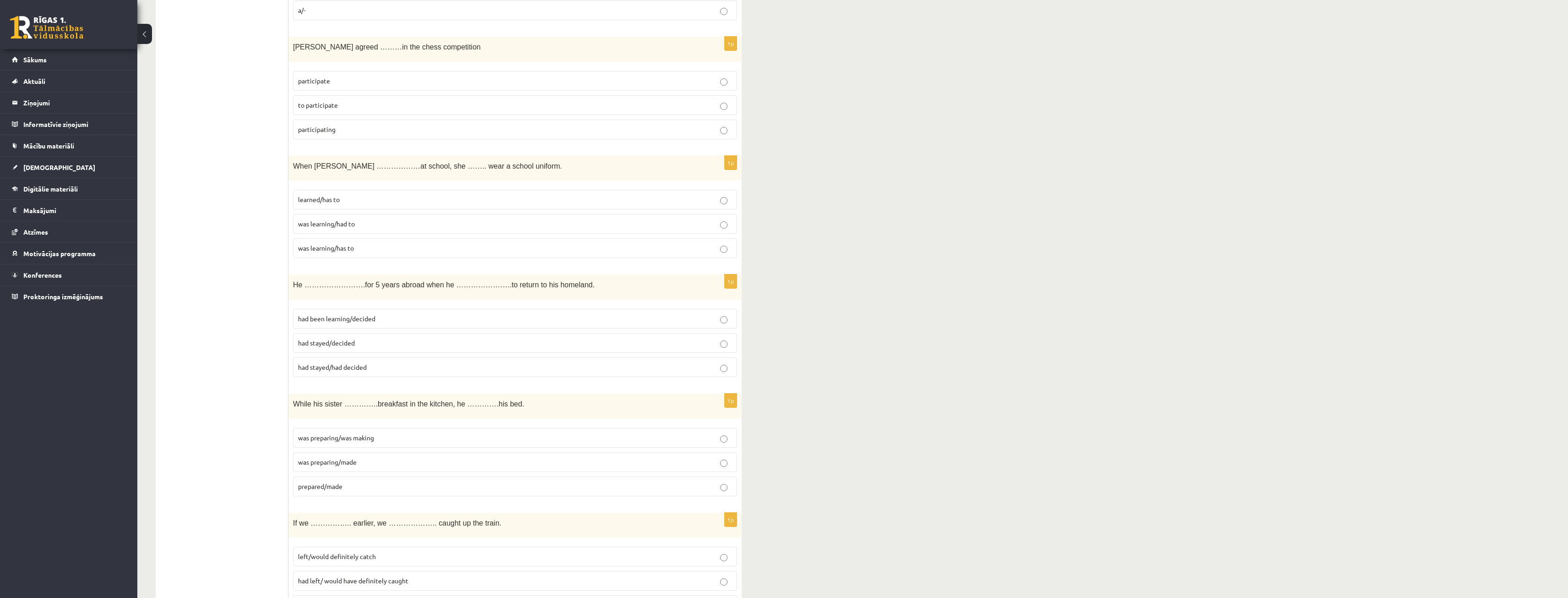
scroll to position [1604, 0]
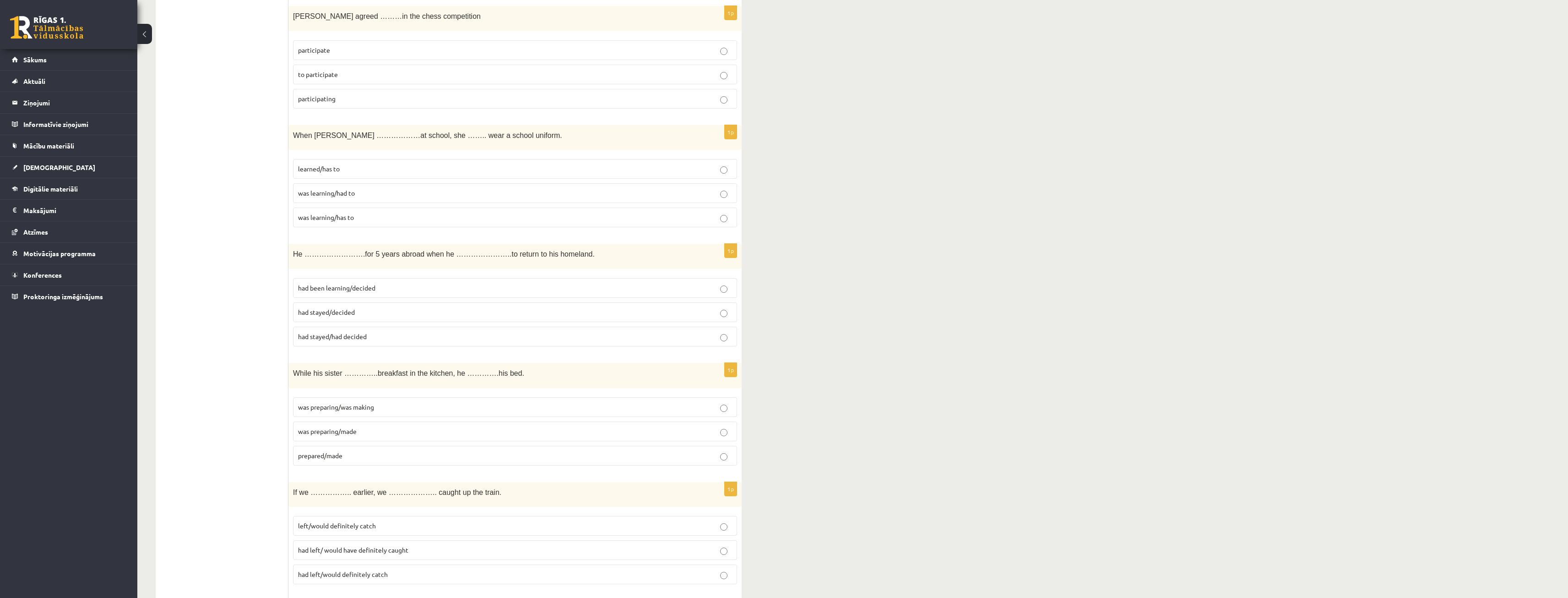
click at [379, 432] on p "was preparing/made" at bounding box center [515, 431] width 434 height 10
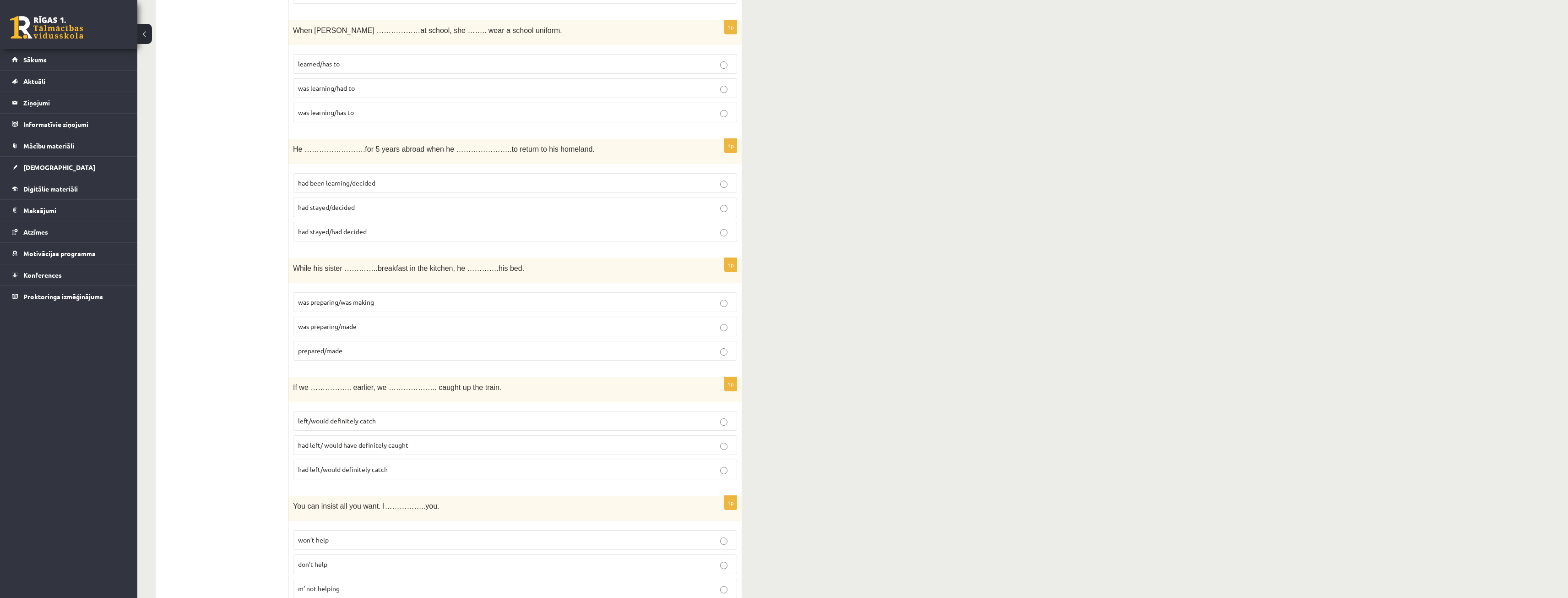
scroll to position [1741, 0]
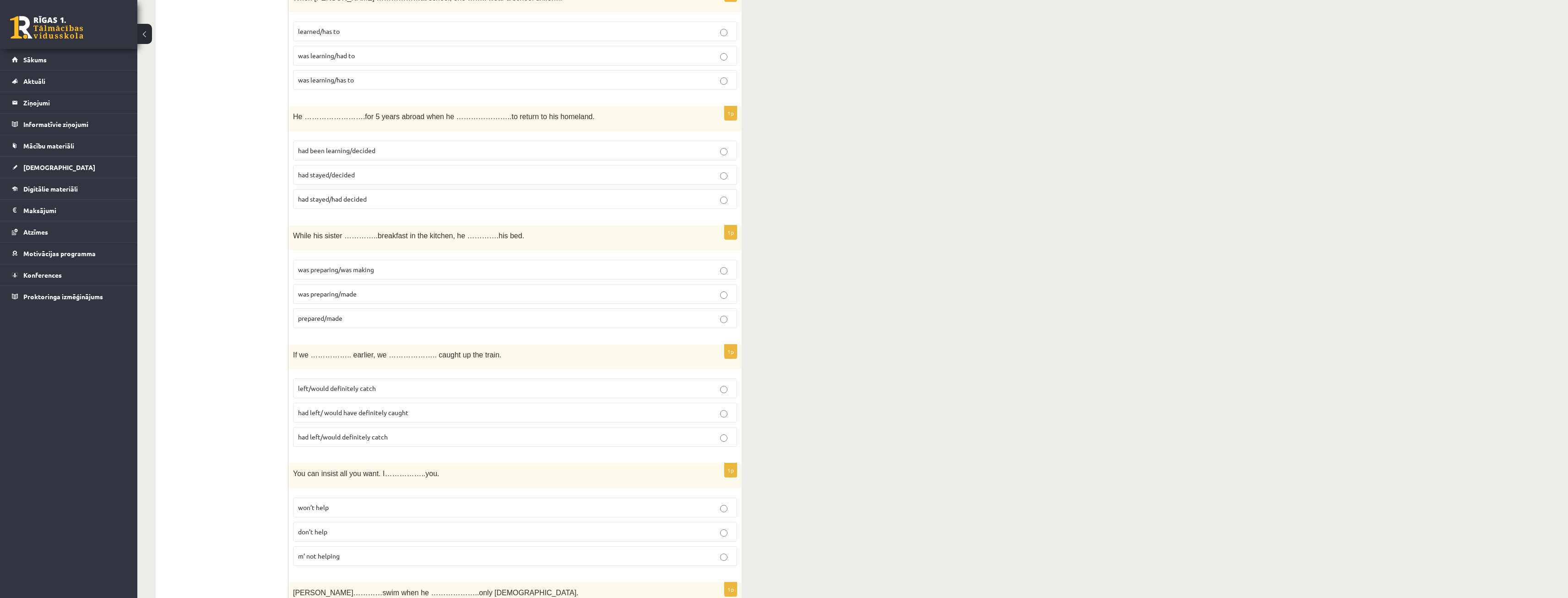
click at [367, 414] on span "had left/ would have definitely caught" at bounding box center [353, 412] width 110 height 8
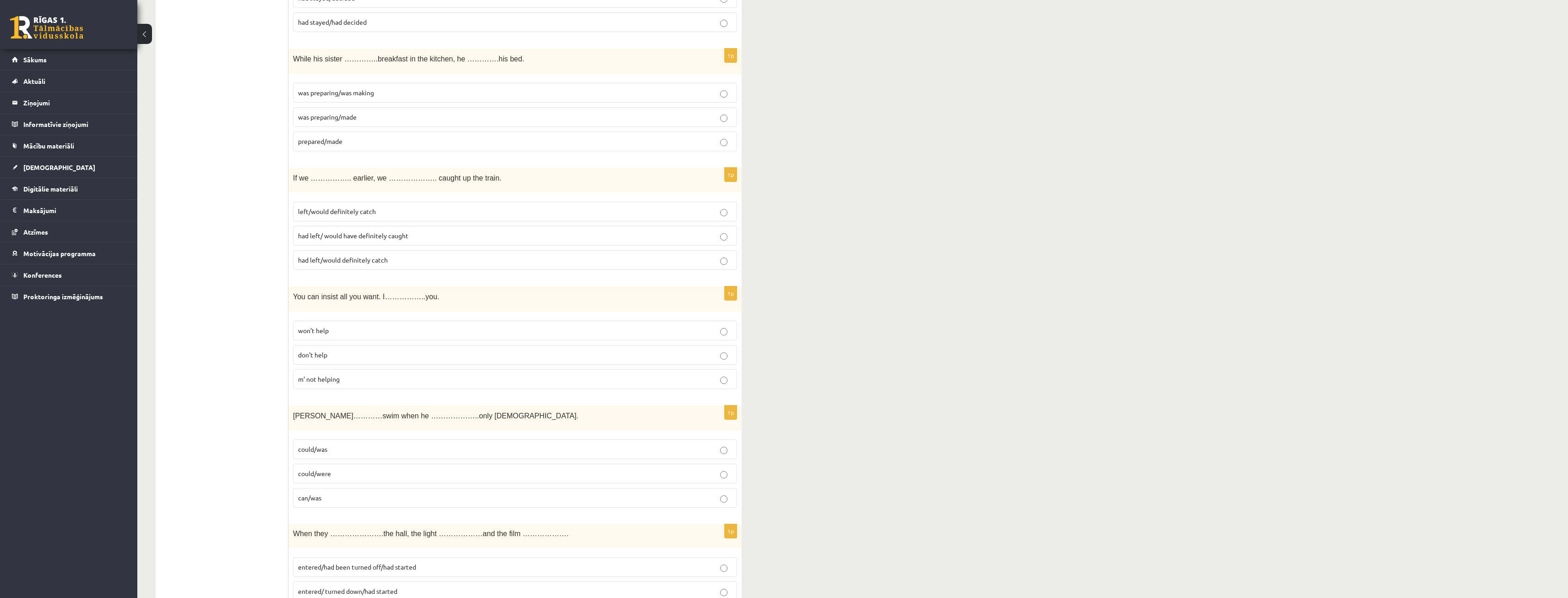
scroll to position [1924, 0]
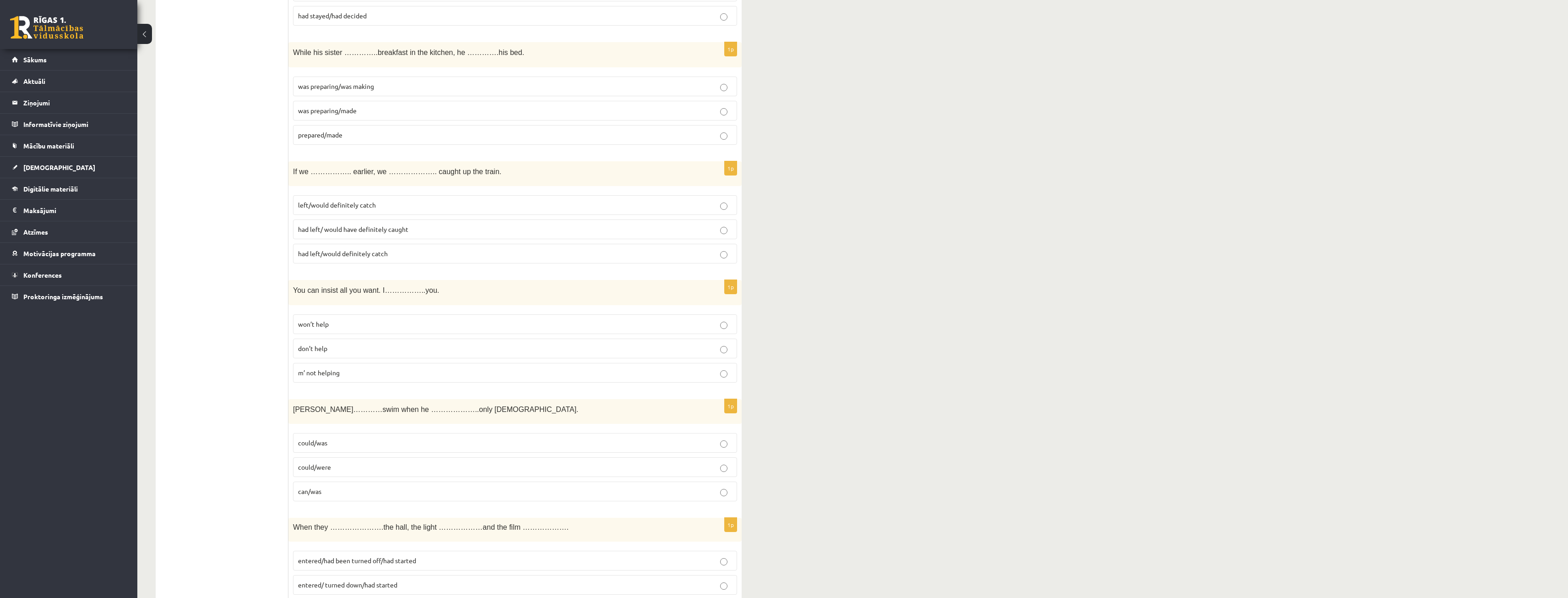
click at [372, 370] on p "m’ not helping" at bounding box center [515, 372] width 434 height 10
click at [371, 321] on p "won’t help" at bounding box center [515, 324] width 434 height 10
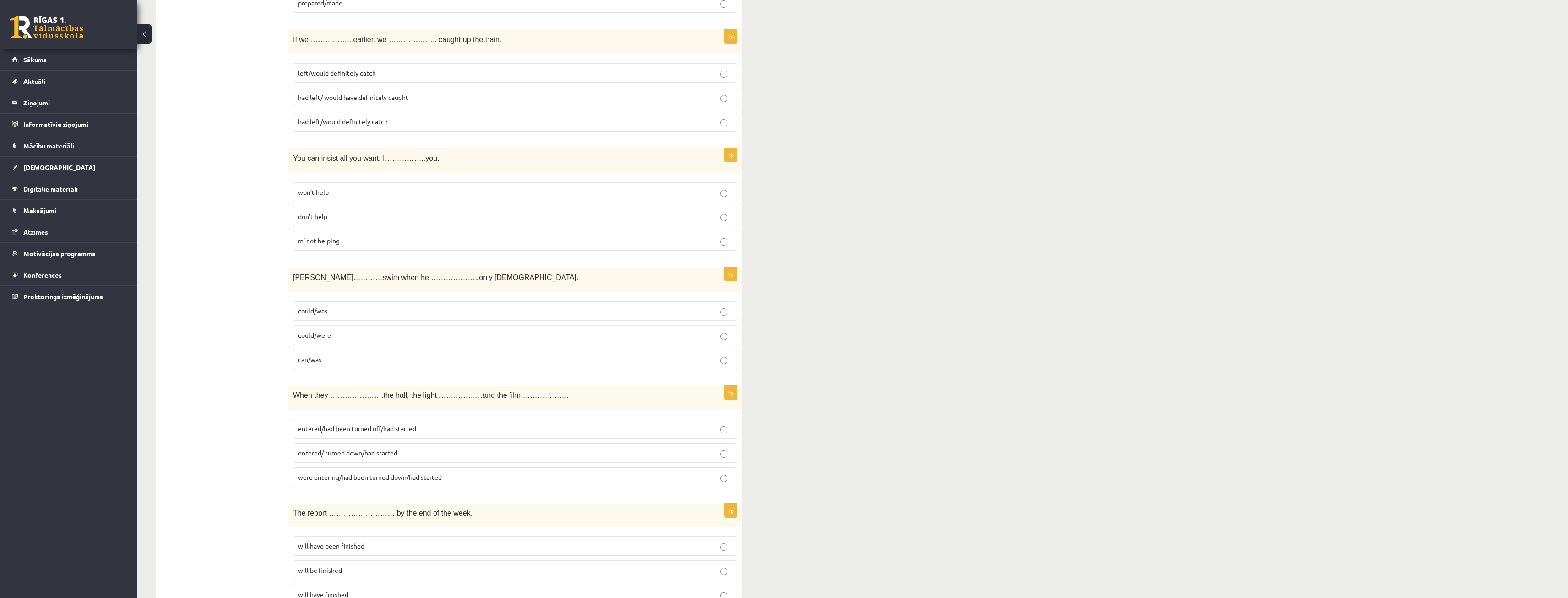
scroll to position [2062, 0]
click at [321, 311] on label "could/was" at bounding box center [515, 306] width 444 height 20
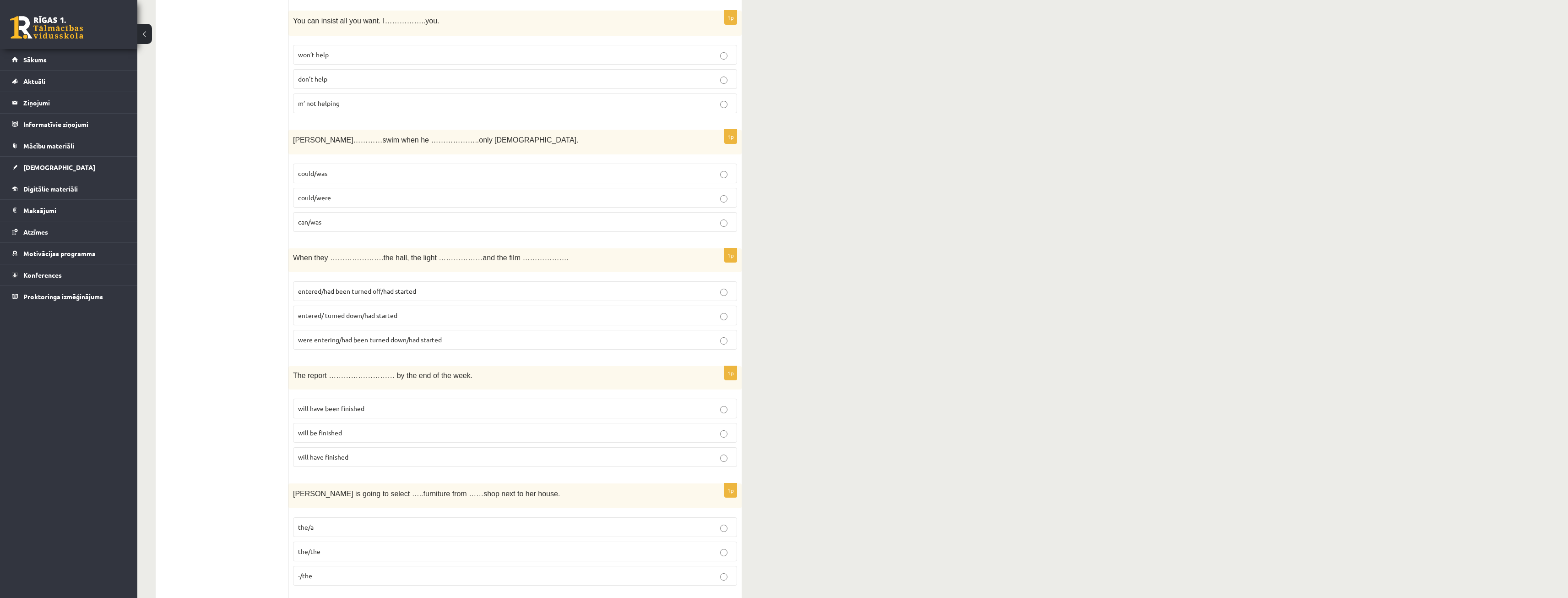
scroll to position [2199, 0]
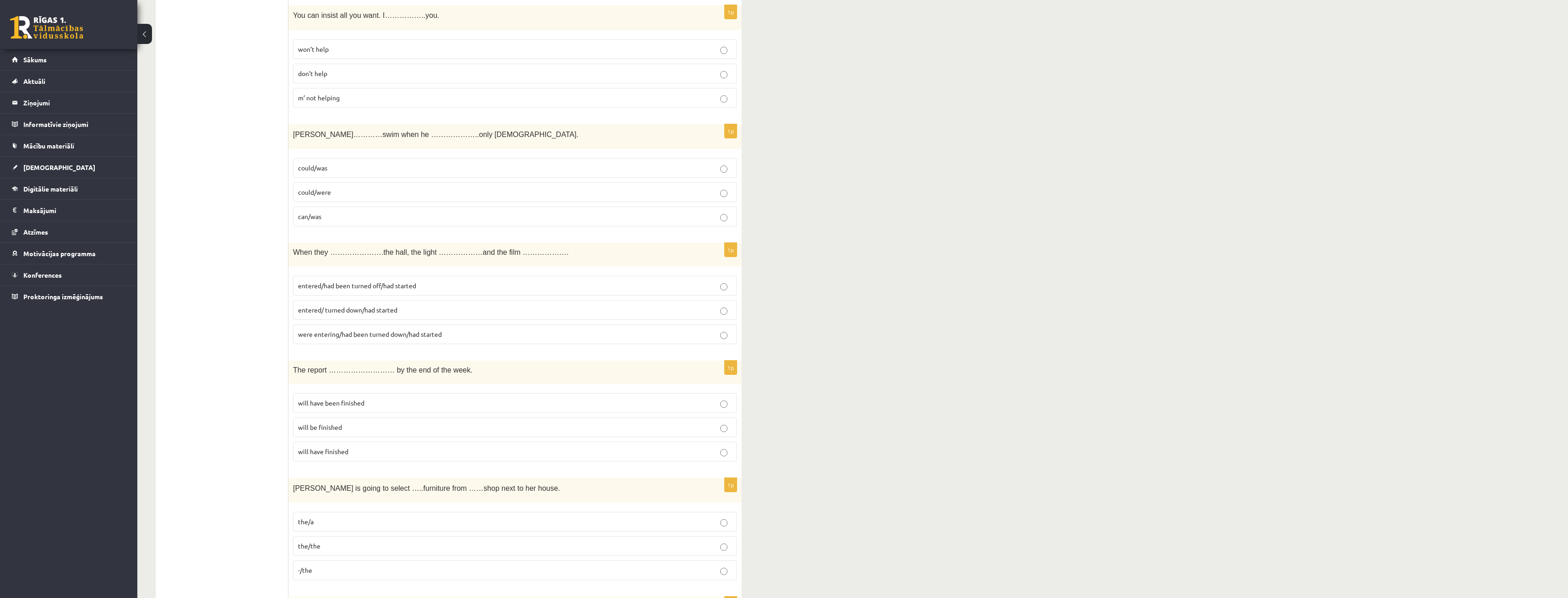
click at [377, 290] on p "entered/had been turned off/had started" at bounding box center [515, 286] width 434 height 10
click at [341, 431] on p "will be finished" at bounding box center [515, 427] width 434 height 10
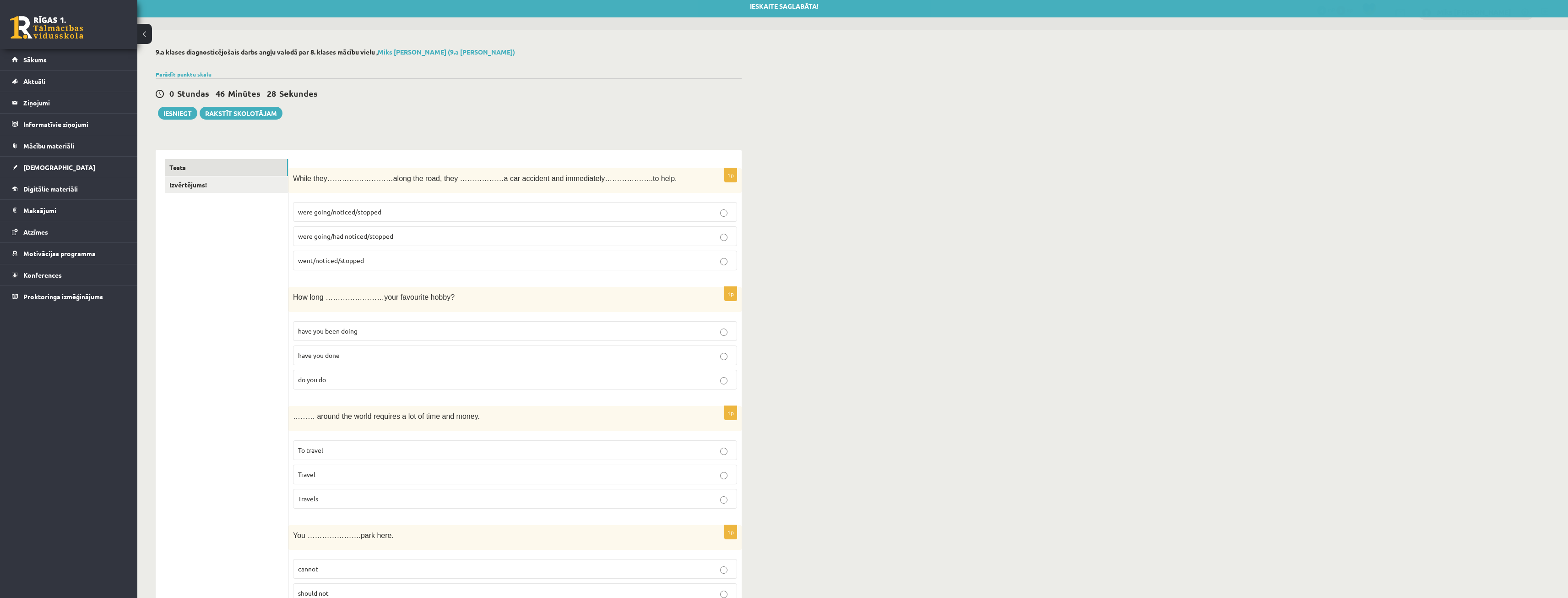
scroll to position [0, 0]
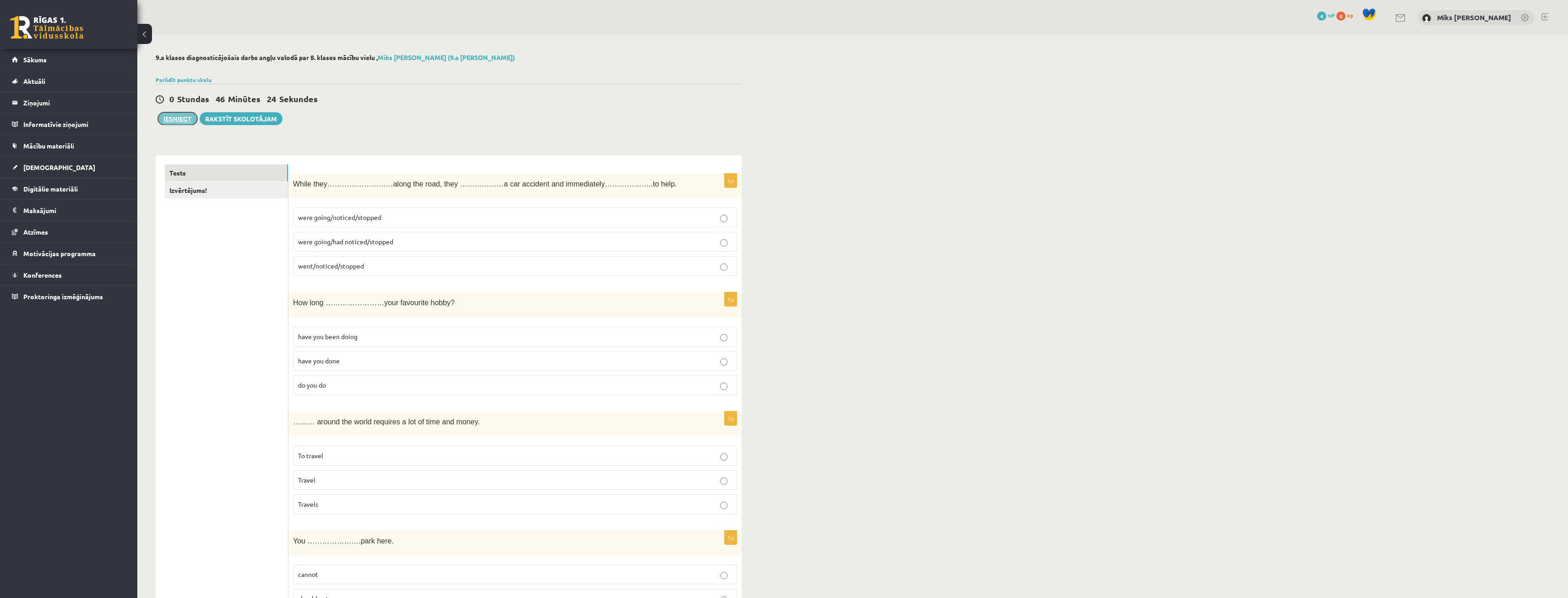
click at [190, 120] on button "Iesniegt" at bounding box center [177, 118] width 39 height 13
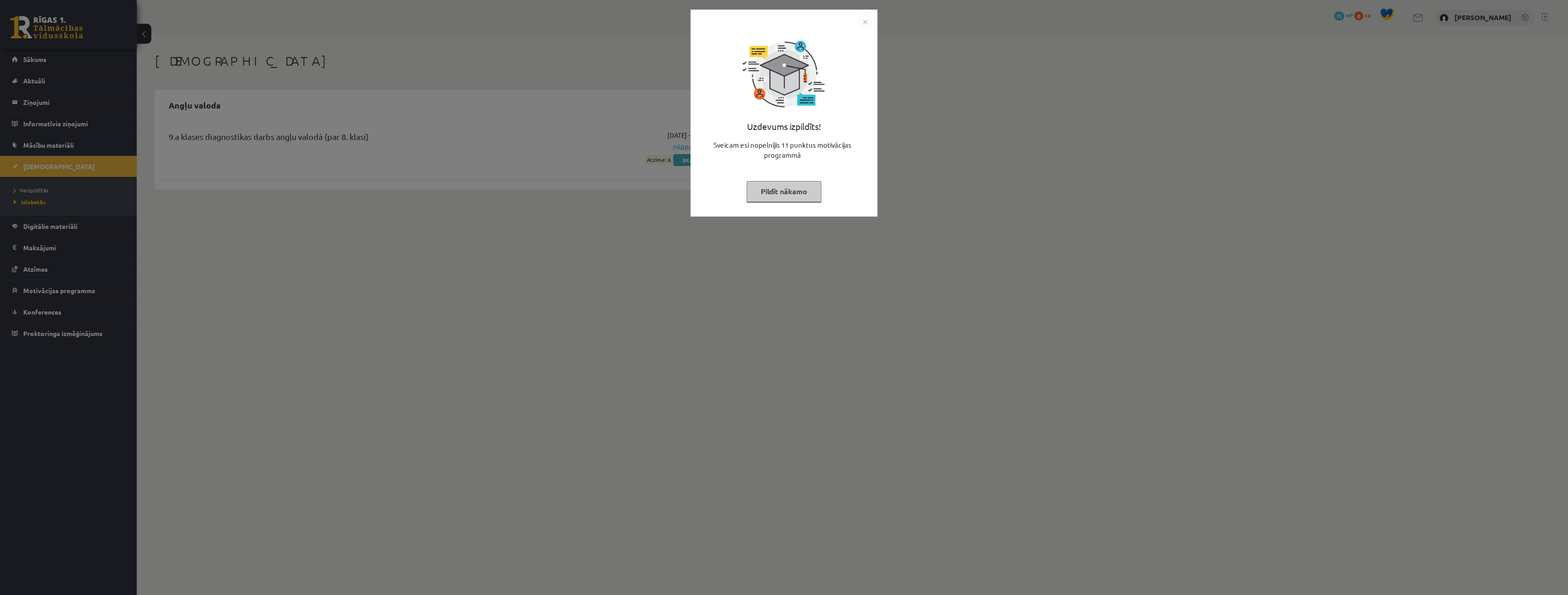
click at [861, 19] on img "Close" at bounding box center [865, 22] width 14 height 14
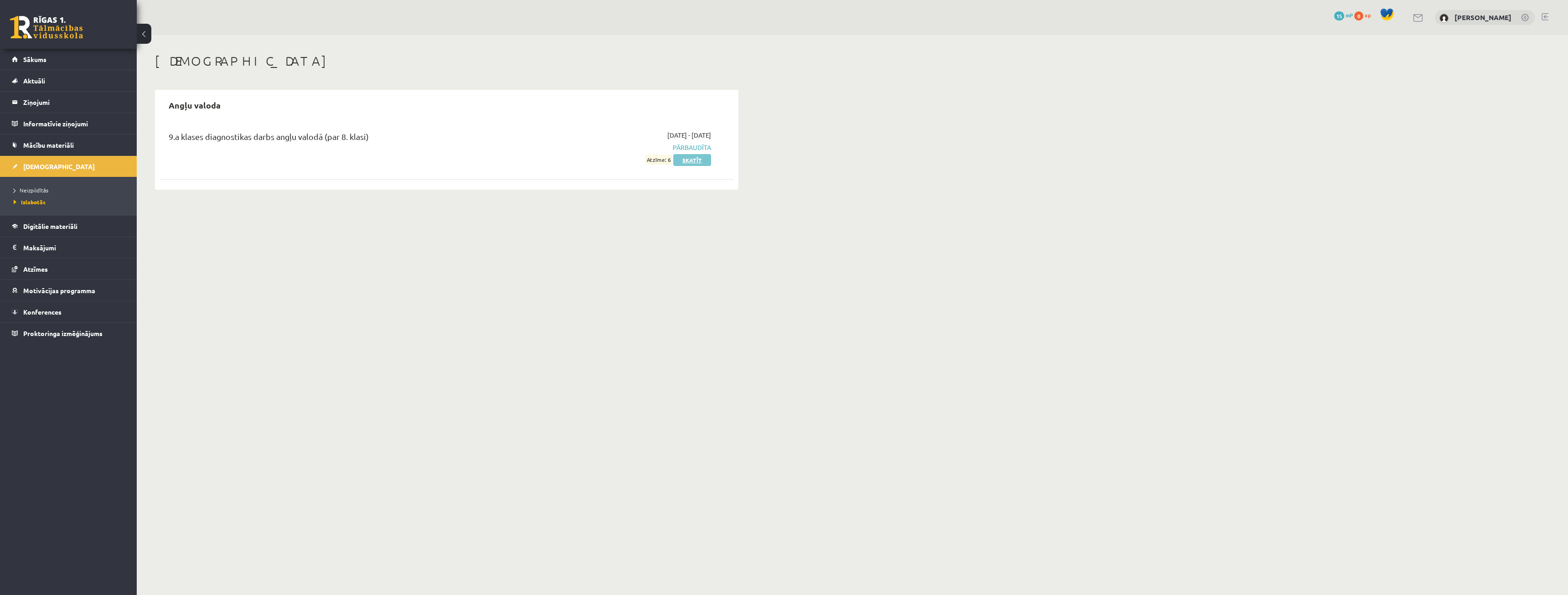
click at [680, 161] on link "Skatīt" at bounding box center [693, 159] width 38 height 12
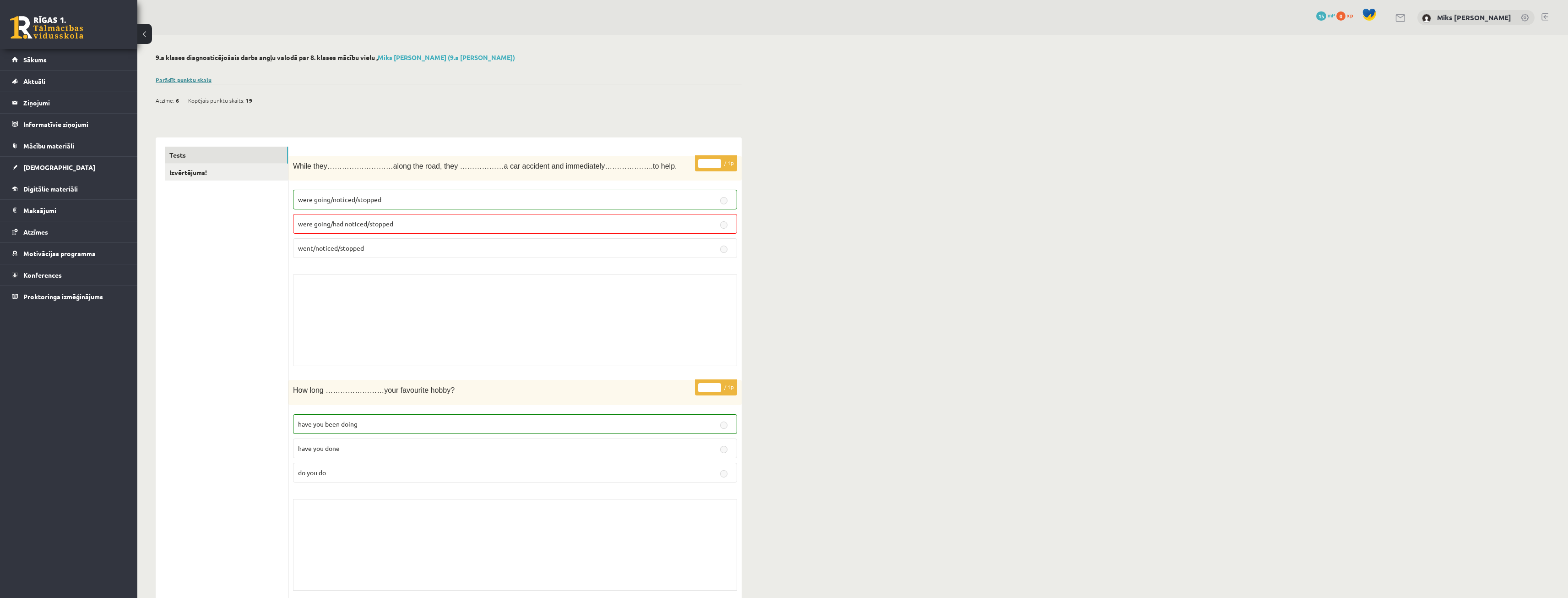
click at [173, 80] on link "Parādīt punktu skalu" at bounding box center [183, 80] width 55 height 7
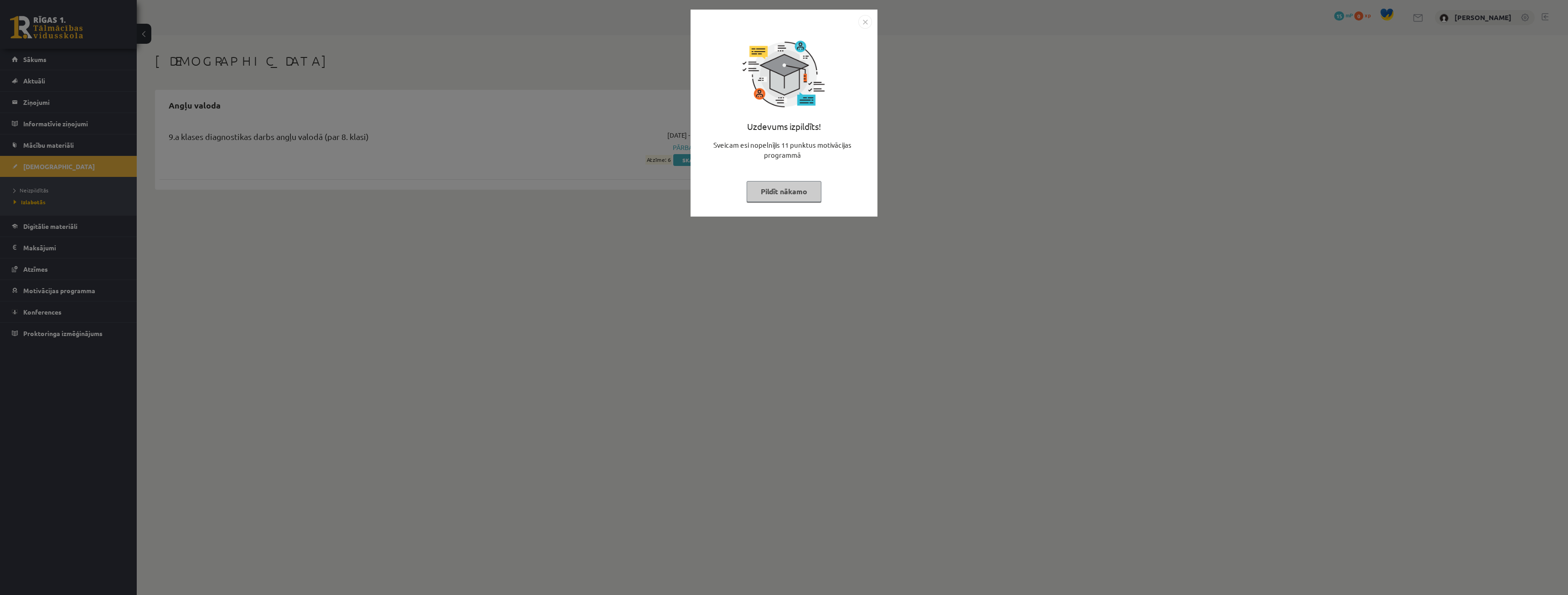
click at [861, 24] on img "Close" at bounding box center [865, 22] width 14 height 14
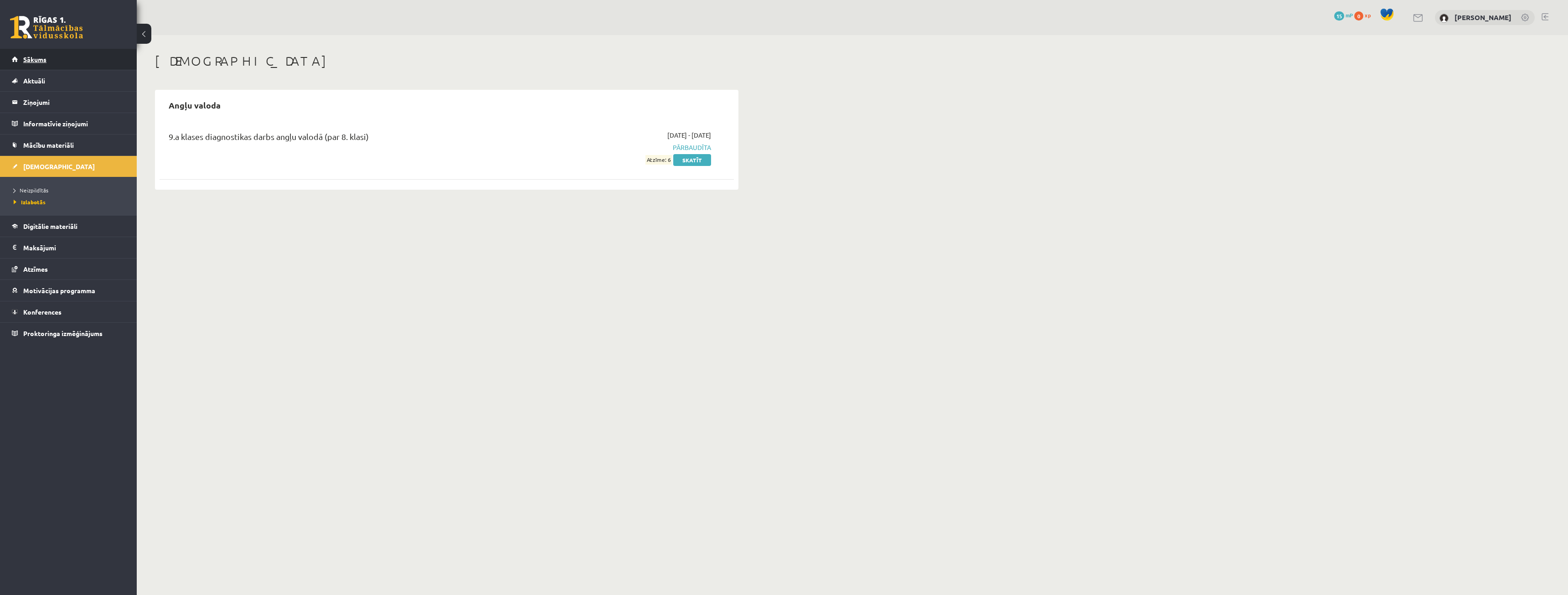
click at [80, 58] on link "Sākums" at bounding box center [68, 59] width 113 height 21
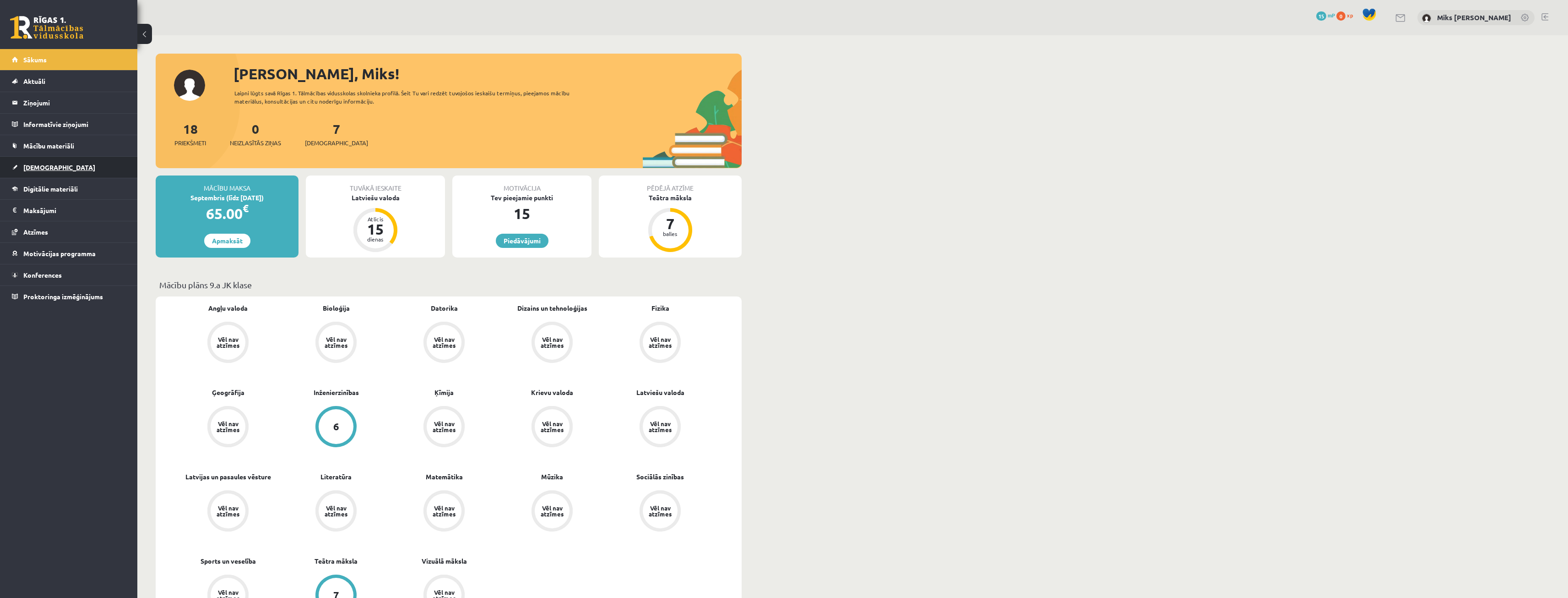
click at [77, 166] on link "[DEMOGRAPHIC_DATA]" at bounding box center [68, 167] width 114 height 21
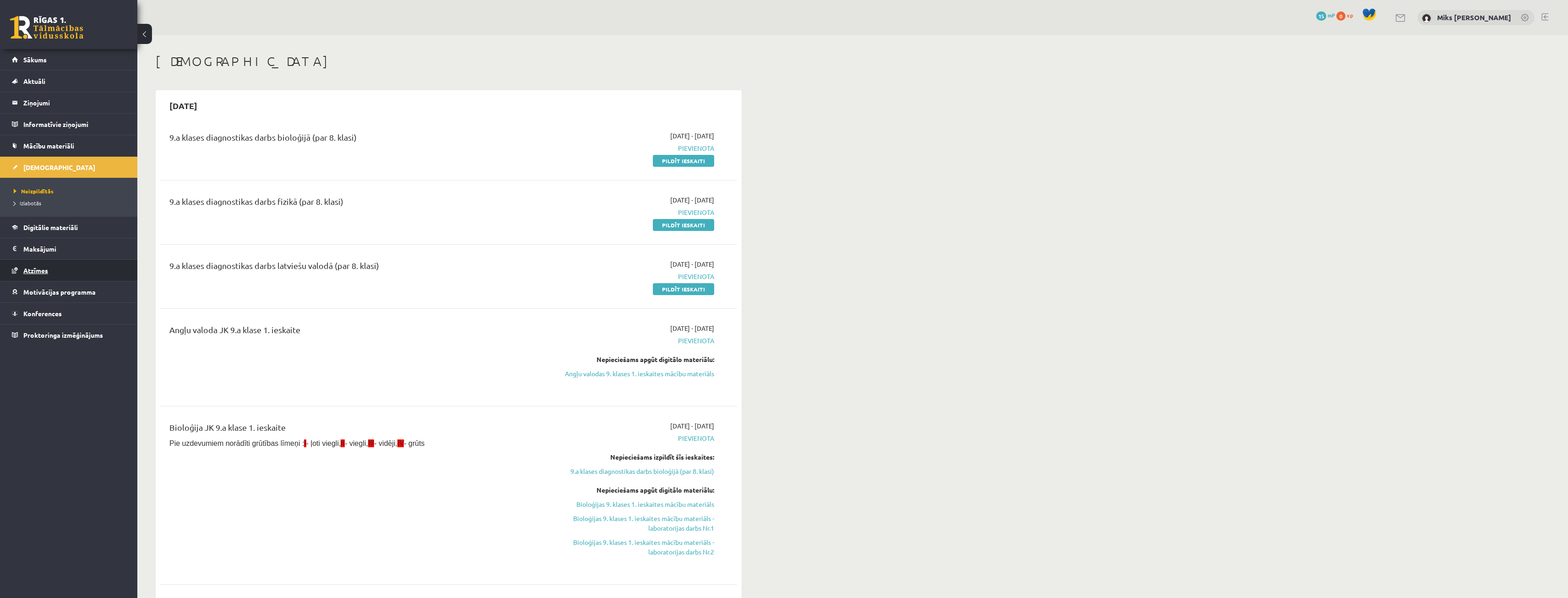
click at [58, 267] on link "Atzīmes" at bounding box center [68, 269] width 114 height 21
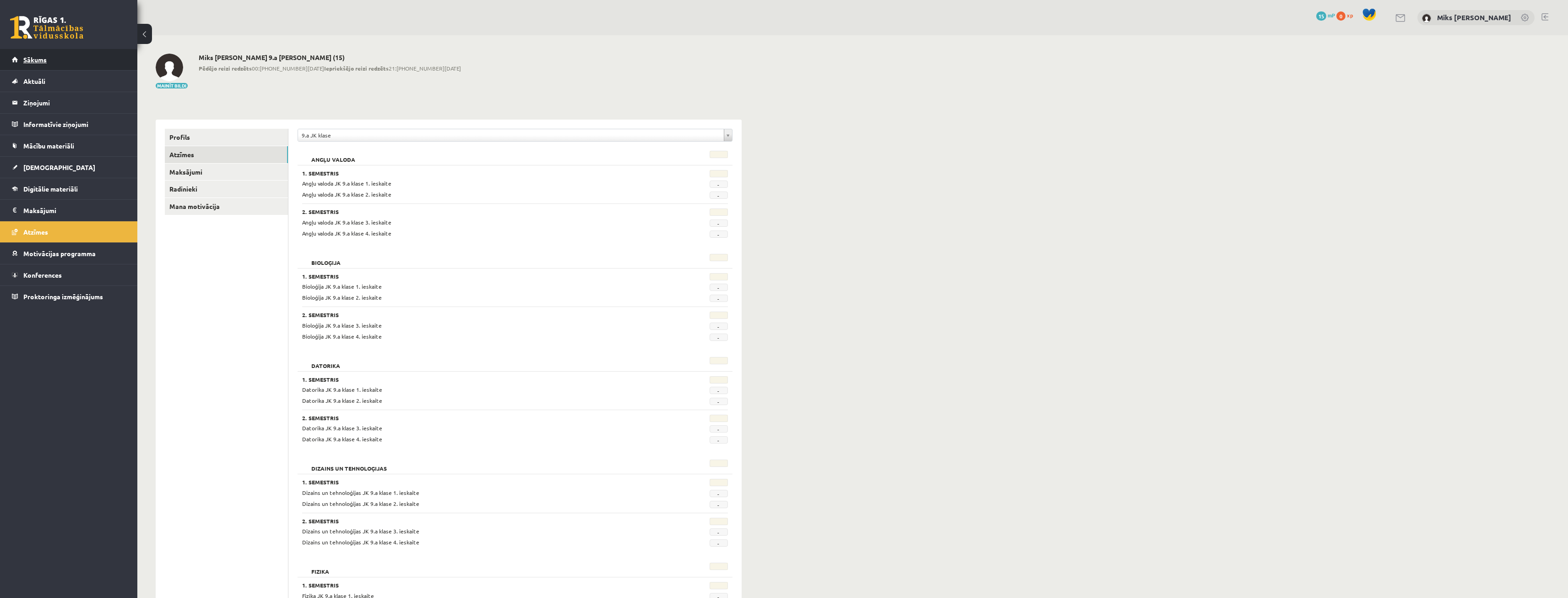
click at [54, 64] on link "Sākums" at bounding box center [68, 59] width 114 height 21
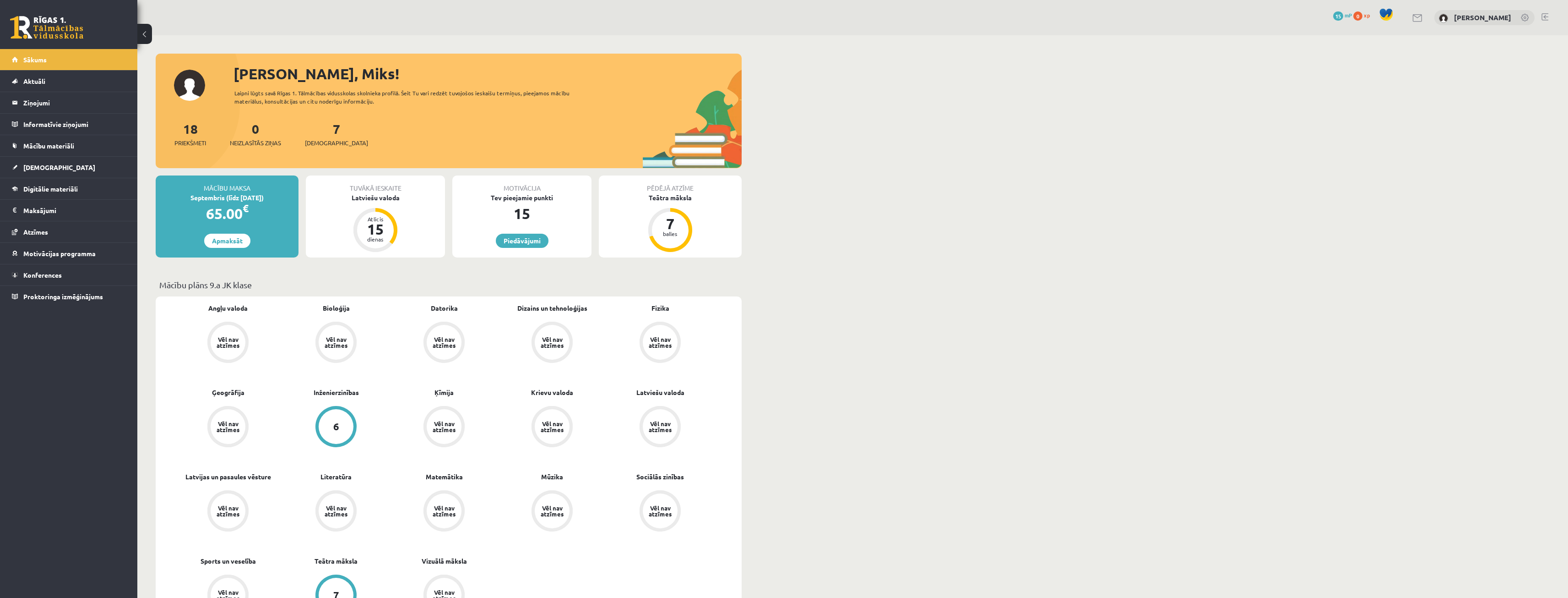
click at [400, 187] on div "Tuvākā ieskaite" at bounding box center [375, 184] width 139 height 17
click at [415, 198] on div "Latviešu valoda" at bounding box center [375, 198] width 139 height 10
